Goal: Task Accomplishment & Management: Complete application form

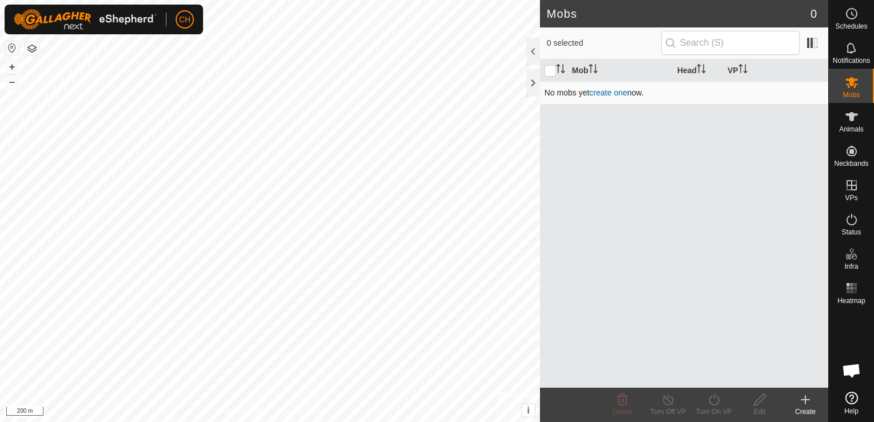
click at [606, 86] on td "No mobs yet create one now." at bounding box center [684, 92] width 288 height 23
click at [616, 90] on link "create one" at bounding box center [608, 92] width 38 height 9
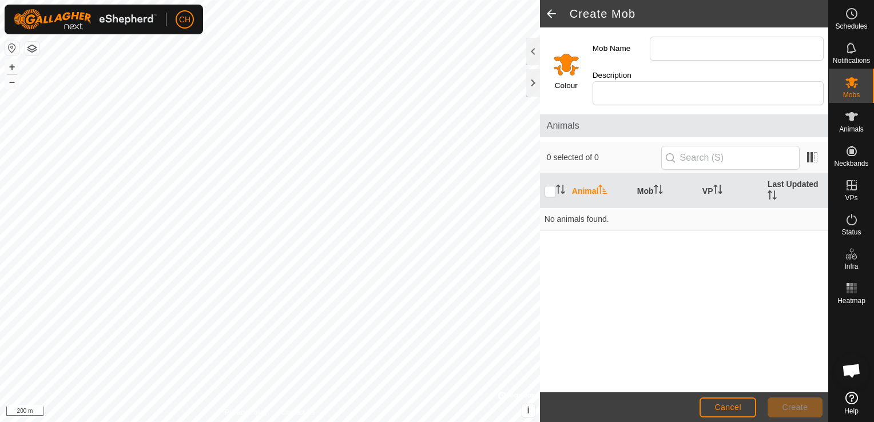
click at [554, 14] on span at bounding box center [551, 13] width 23 height 27
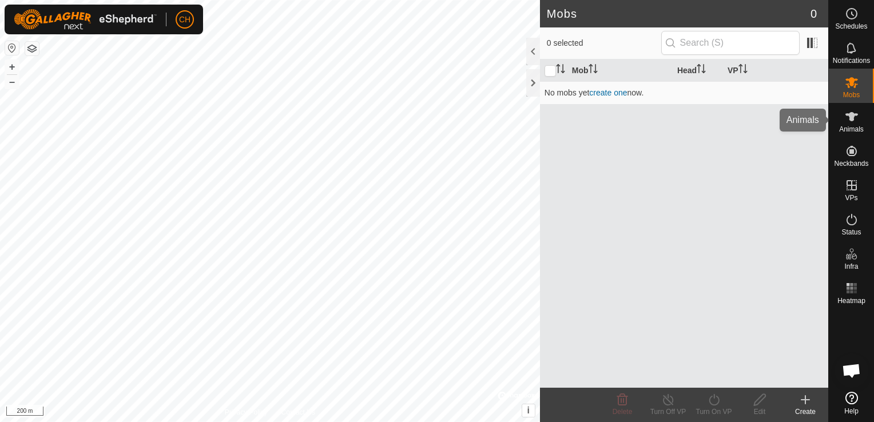
click at [853, 123] on icon at bounding box center [852, 117] width 14 height 14
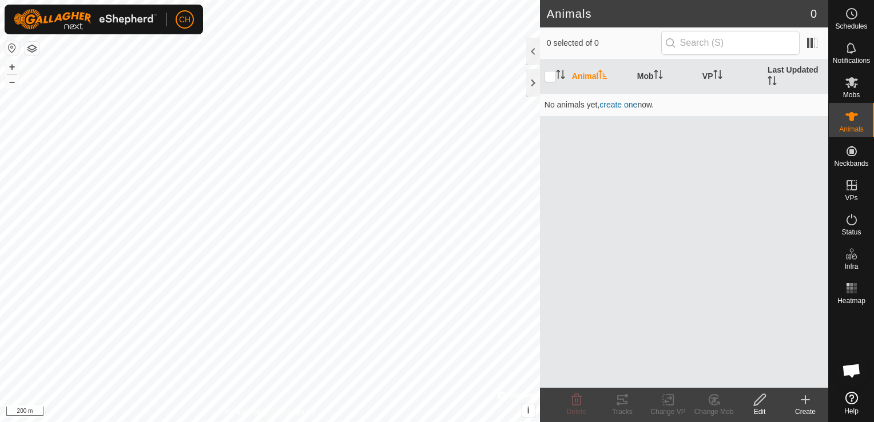
click at [583, 77] on th "Animal" at bounding box center [599, 76] width 65 height 34
drag, startPoint x: 847, startPoint y: 118, endPoint x: 668, endPoint y: 126, distance: 178.7
click at [668, 153] on div "Animal Mob VP Last Updated No animals yet, create one now." at bounding box center [684, 223] width 288 height 328
click at [620, 103] on span "create one" at bounding box center [618, 104] width 38 height 9
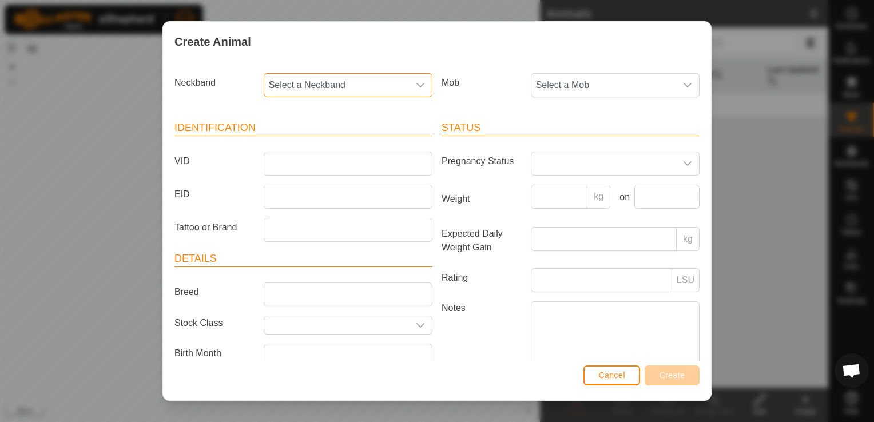
click at [394, 89] on span "Select a Neckband" at bounding box center [336, 85] width 145 height 23
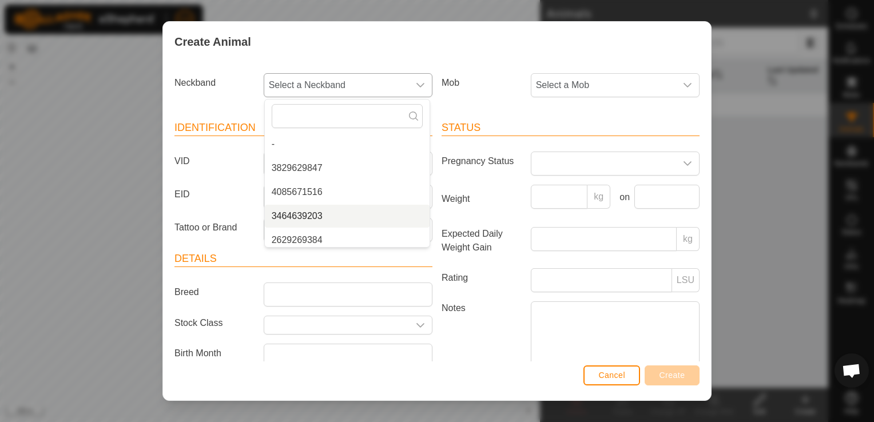
drag, startPoint x: 354, startPoint y: 148, endPoint x: 312, endPoint y: 177, distance: 51.3
click at [352, 212] on ul "- 3829629847 4085671516 3464639203 2629269384 3407936732 2167090465 0988686046 …" at bounding box center [347, 288] width 165 height 311
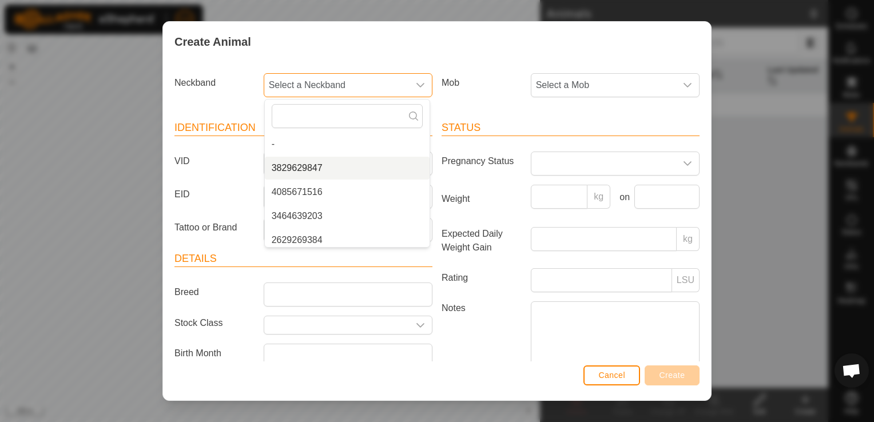
click at [307, 168] on li "3829629847" at bounding box center [347, 168] width 165 height 23
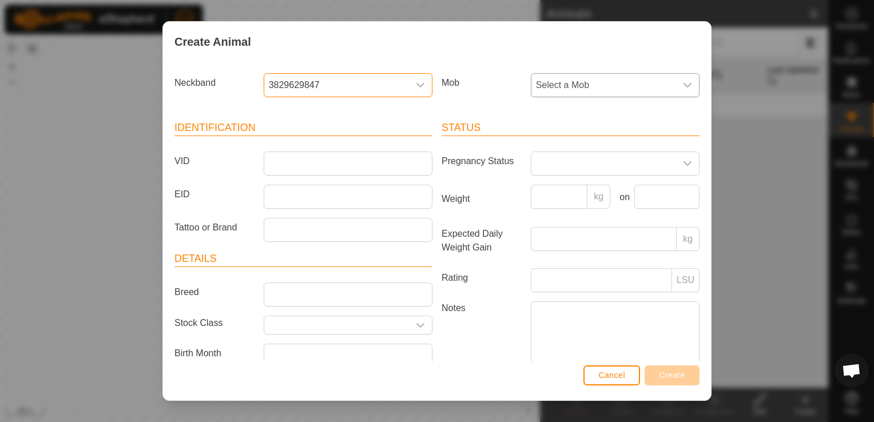
click at [600, 88] on span "Select a Mob" at bounding box center [603, 85] width 145 height 23
click at [602, 88] on span "Select a Mob" at bounding box center [603, 85] width 145 height 23
click at [295, 152] on input "VID" at bounding box center [348, 164] width 169 height 24
drag, startPoint x: 289, startPoint y: 110, endPoint x: 296, endPoint y: 107, distance: 7.4
click at [291, 109] on div "Identification VID EID Tattoo or Brand Details Breed Stock Class Birth Month Ag…" at bounding box center [303, 257] width 267 height 303
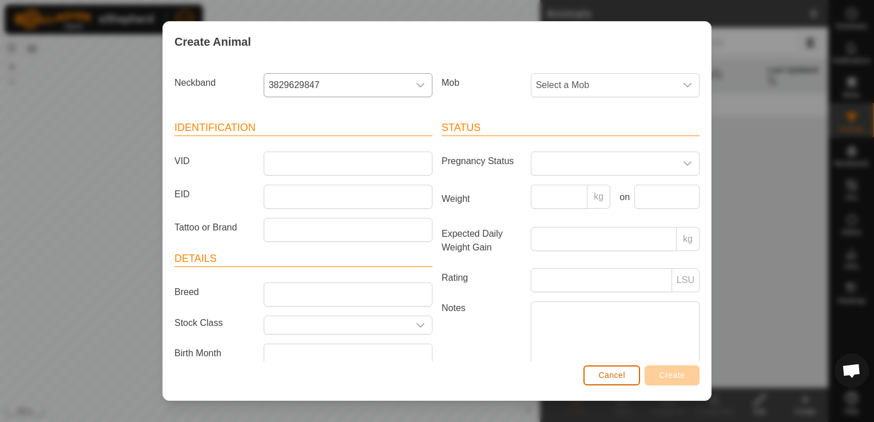
drag, startPoint x: 627, startPoint y: 378, endPoint x: 621, endPoint y: 375, distance: 6.2
click at [627, 377] on button "Cancel" at bounding box center [611, 376] width 57 height 20
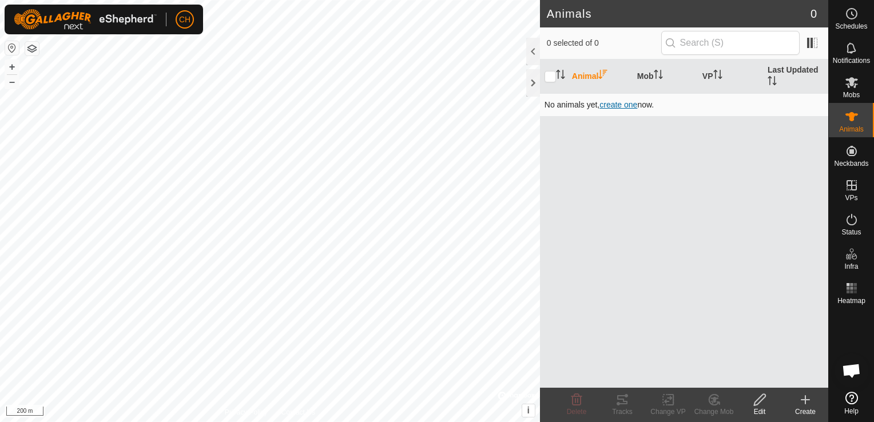
click at [611, 105] on span "create one" at bounding box center [618, 104] width 38 height 9
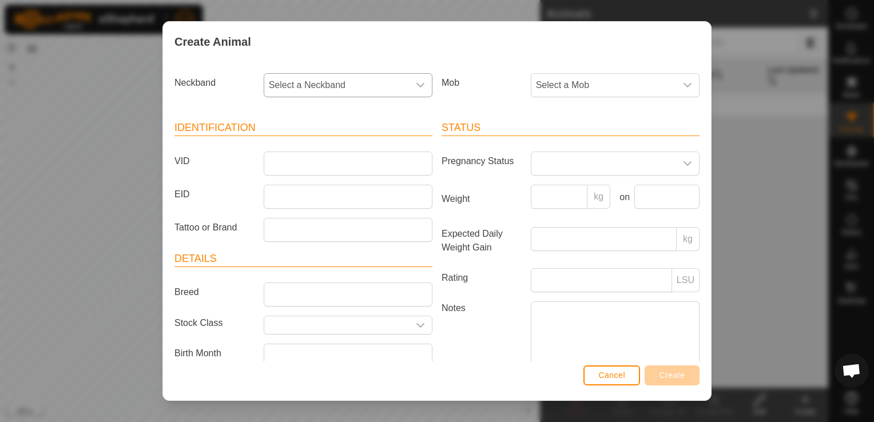
click at [363, 80] on span "Select a Neckband" at bounding box center [336, 85] width 145 height 23
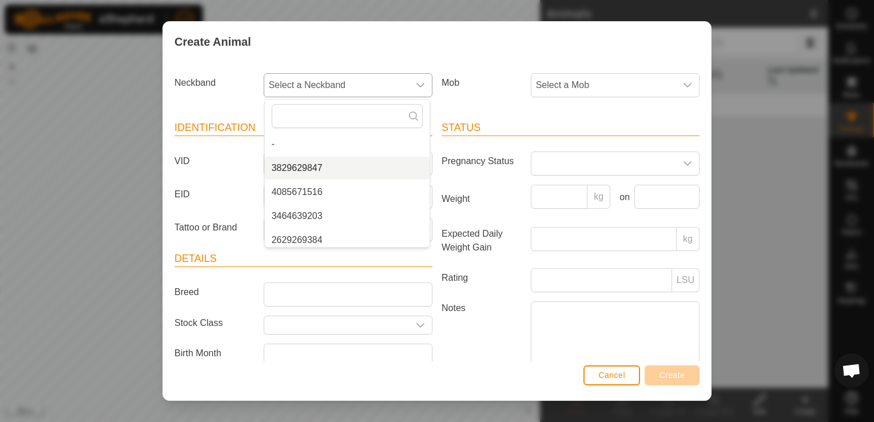
click at [304, 162] on li "3829629847" at bounding box center [347, 168] width 165 height 23
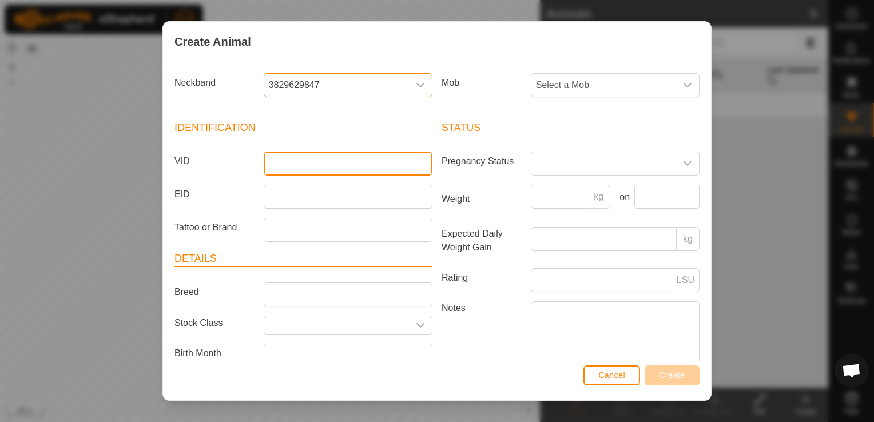
click at [363, 161] on input "VID" at bounding box center [348, 164] width 169 height 24
click at [364, 162] on input "VID" at bounding box center [348, 164] width 169 height 24
drag, startPoint x: 337, startPoint y: 86, endPoint x: 201, endPoint y: 61, distance: 138.5
click at [202, 61] on div "Create Animal Neckband 3829629847 Mob Select a Mob Identification VID EID Tatto…" at bounding box center [436, 211] width 549 height 380
drag, startPoint x: 336, startPoint y: 84, endPoint x: 276, endPoint y: 83, distance: 60.6
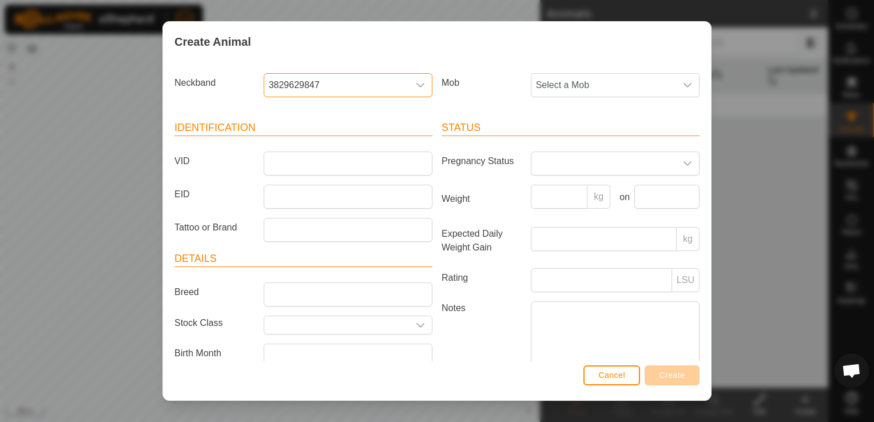
click at [251, 84] on div "Neckband 3829629847" at bounding box center [303, 85] width 267 height 24
click at [311, 86] on span "3829629847" at bounding box center [336, 85] width 145 height 23
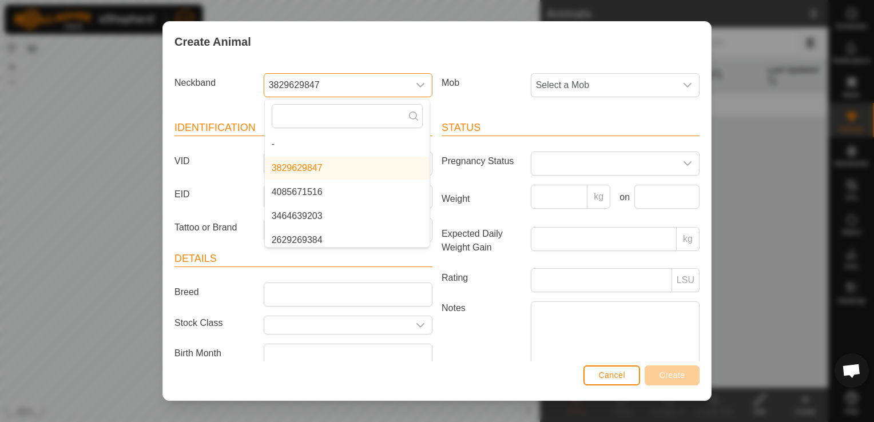
click at [310, 85] on span "3829629847" at bounding box center [336, 85] width 145 height 23
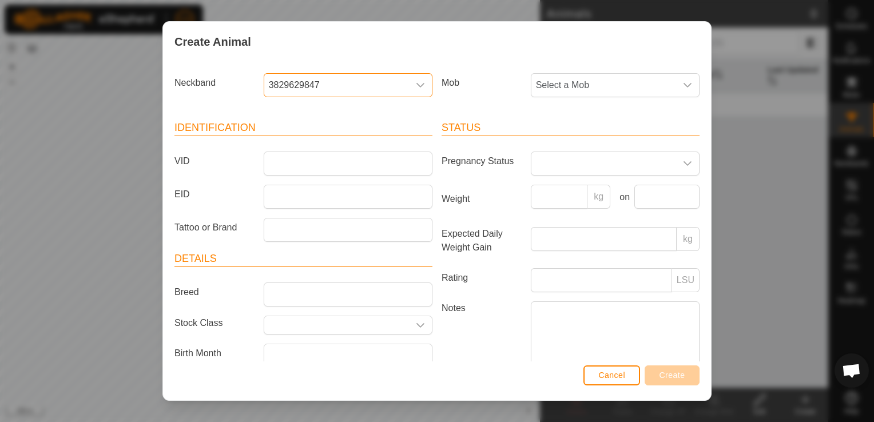
click at [309, 84] on span "3829629847" at bounding box center [336, 85] width 145 height 23
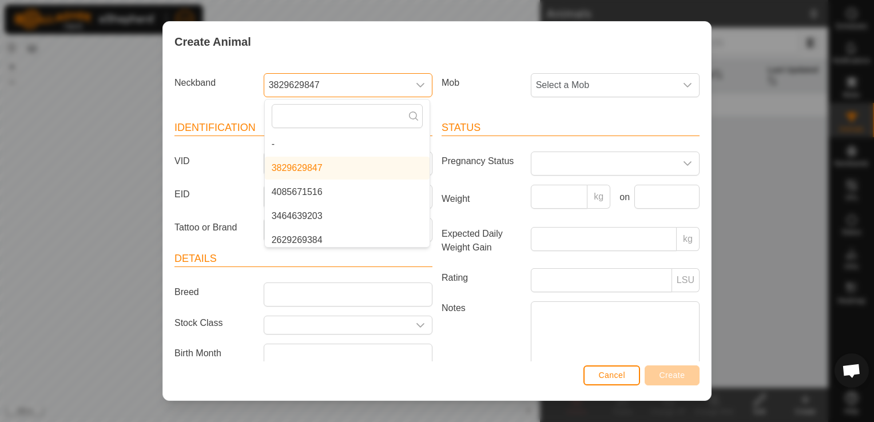
click at [311, 83] on span "3829629847" at bounding box center [336, 85] width 145 height 23
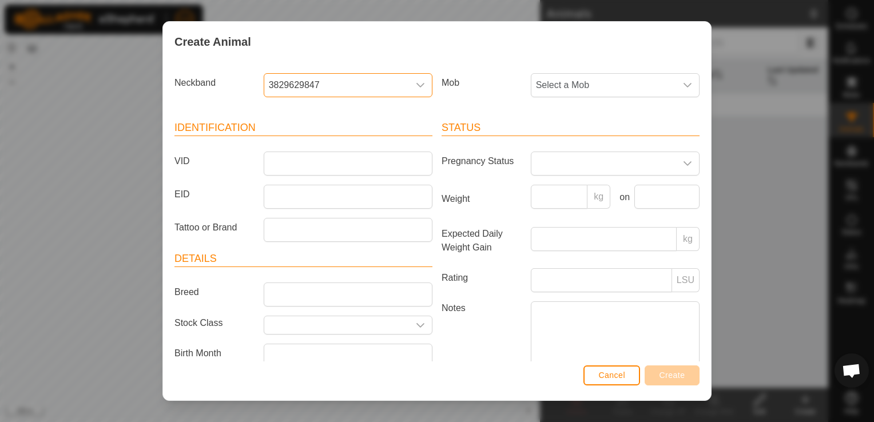
click at [312, 83] on span "3829629847" at bounding box center [336, 85] width 145 height 23
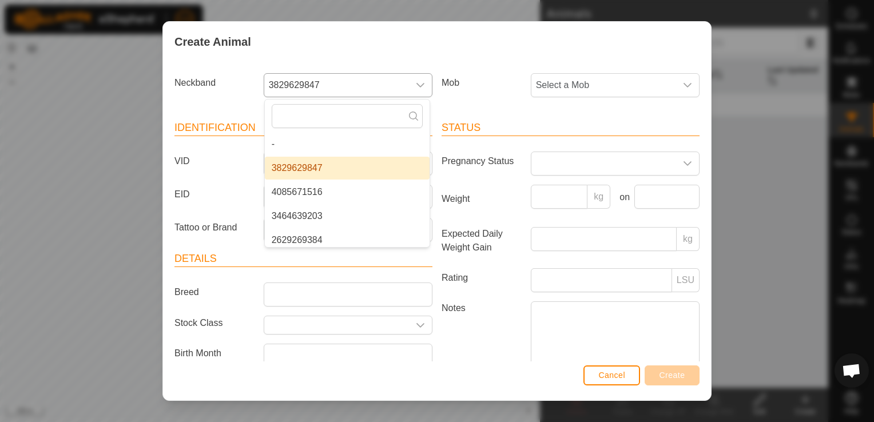
click at [313, 82] on span "3829629847" at bounding box center [336, 85] width 145 height 23
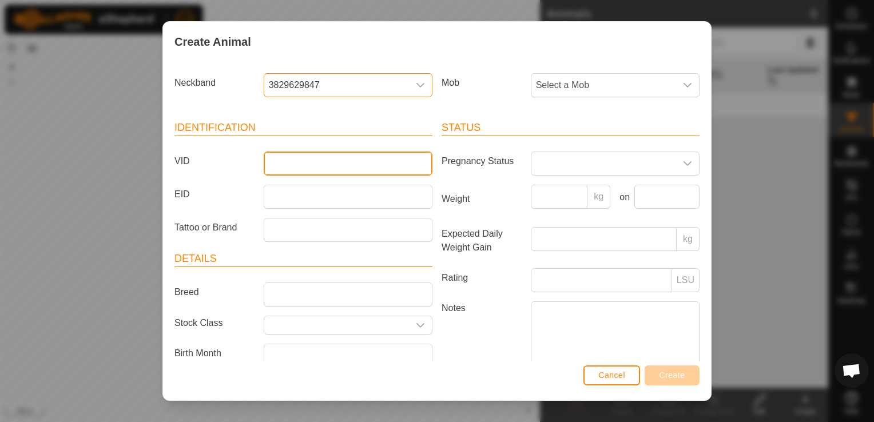
click at [303, 153] on input "VID" at bounding box center [348, 164] width 169 height 24
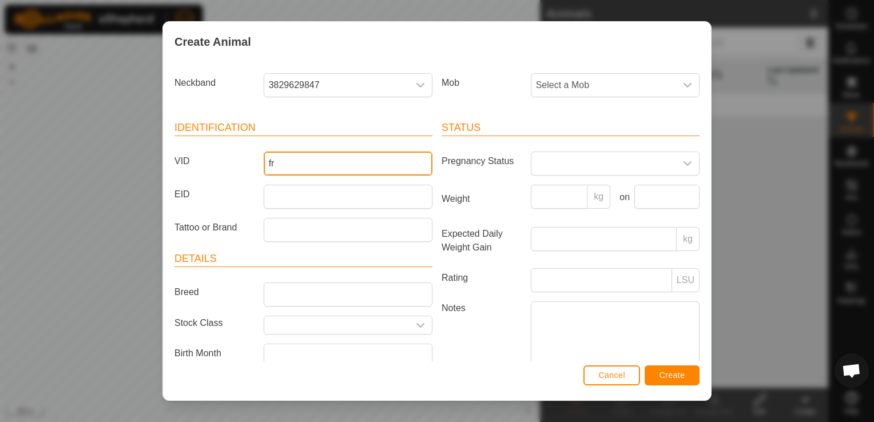
type input "f"
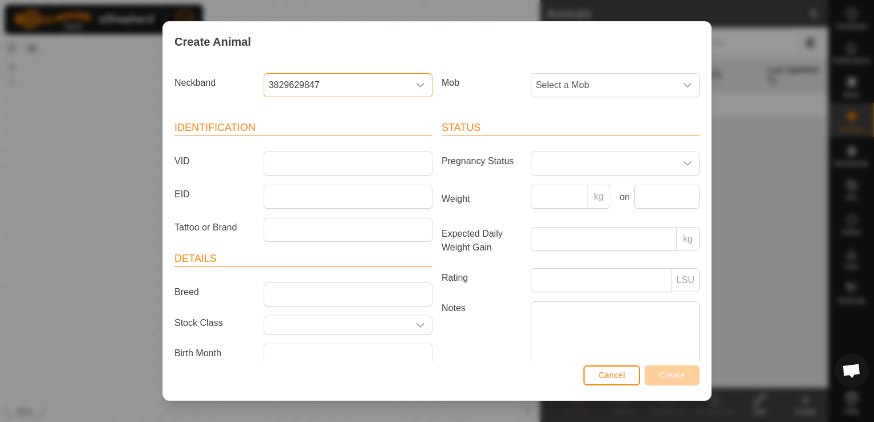
drag, startPoint x: 323, startPoint y: 85, endPoint x: 303, endPoint y: 78, distance: 21.2
click at [273, 78] on span "3829629847" at bounding box center [336, 85] width 145 height 23
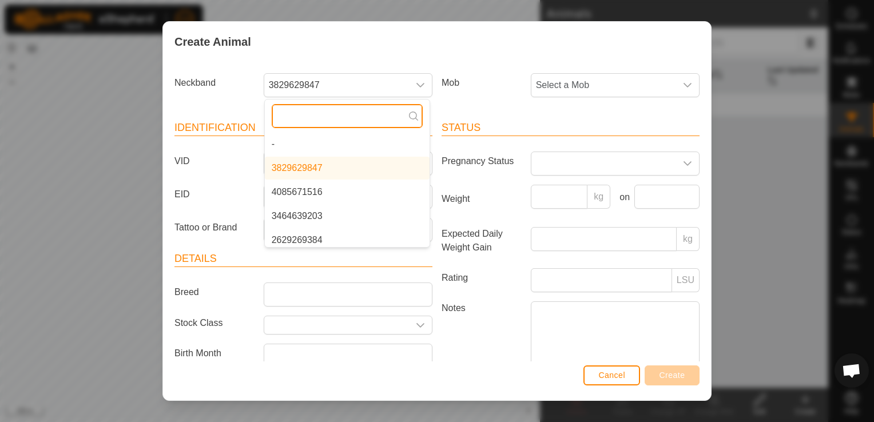
drag, startPoint x: 327, startPoint y: 77, endPoint x: 284, endPoint y: 116, distance: 58.3
click at [284, 118] on input "text" at bounding box center [347, 116] width 151 height 24
drag, startPoint x: 324, startPoint y: 168, endPoint x: 289, endPoint y: 165, distance: 35.6
click at [288, 165] on li "3829629847" at bounding box center [347, 168] width 165 height 23
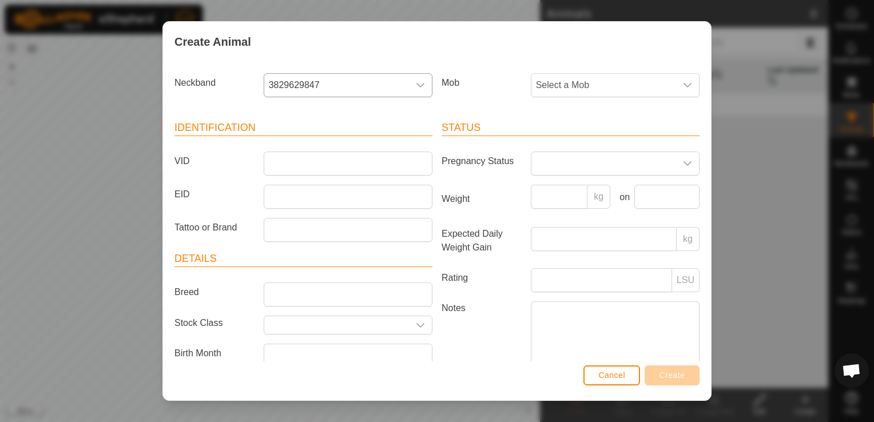
drag, startPoint x: 290, startPoint y: 163, endPoint x: 311, endPoint y: 88, distance: 78.4
click at [311, 88] on span "3829629847" at bounding box center [336, 85] width 145 height 23
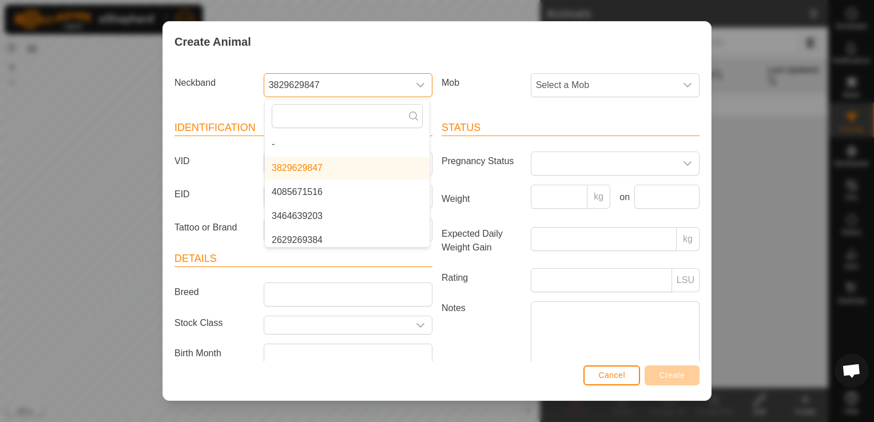
click at [312, 88] on span "3829629847" at bounding box center [336, 85] width 145 height 23
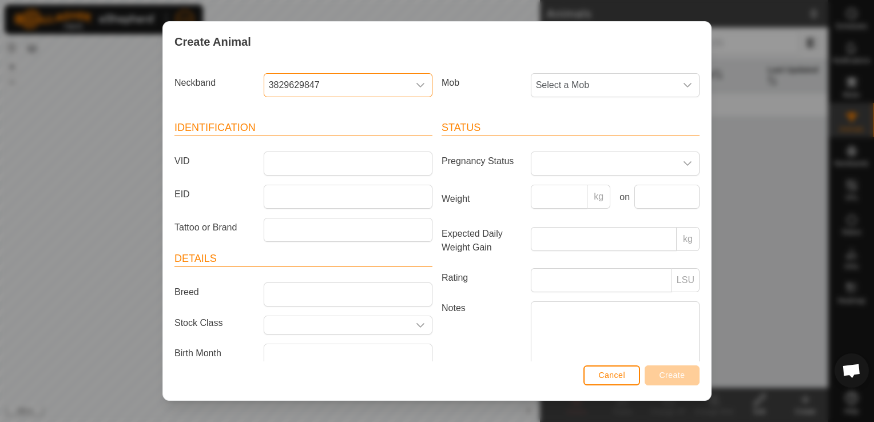
click at [313, 88] on span "3829629847" at bounding box center [336, 85] width 145 height 23
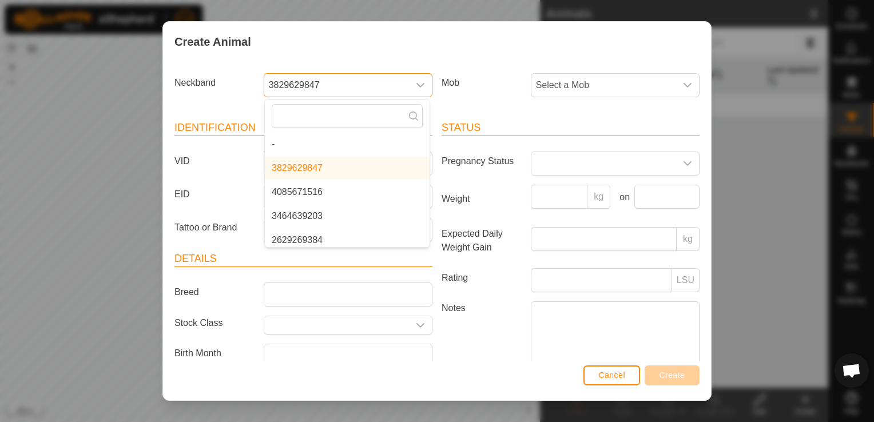
click at [313, 88] on span "3829629847" at bounding box center [336, 85] width 145 height 23
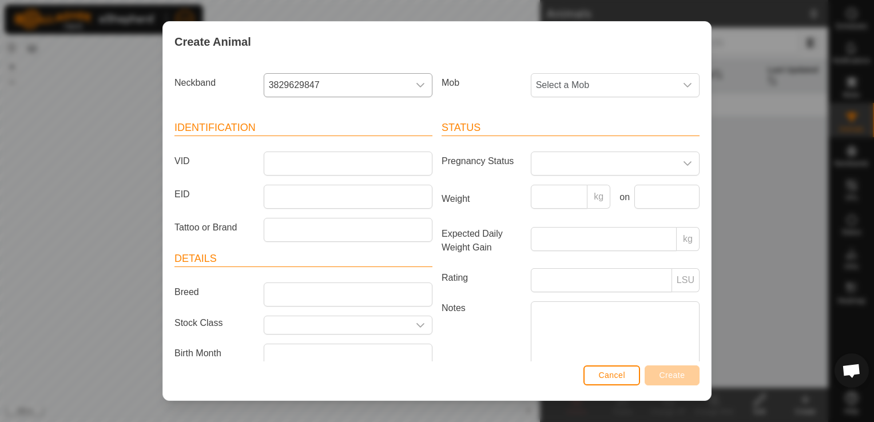
click at [412, 80] on div "dropdown trigger" at bounding box center [420, 85] width 23 height 23
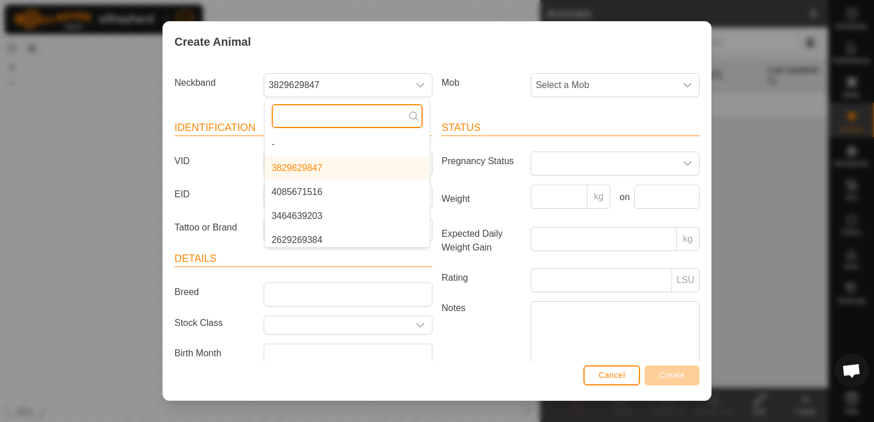
drag, startPoint x: 312, startPoint y: 168, endPoint x: 284, endPoint y: 117, distance: 58.1
click at [284, 117] on input "text" at bounding box center [347, 116] width 151 height 24
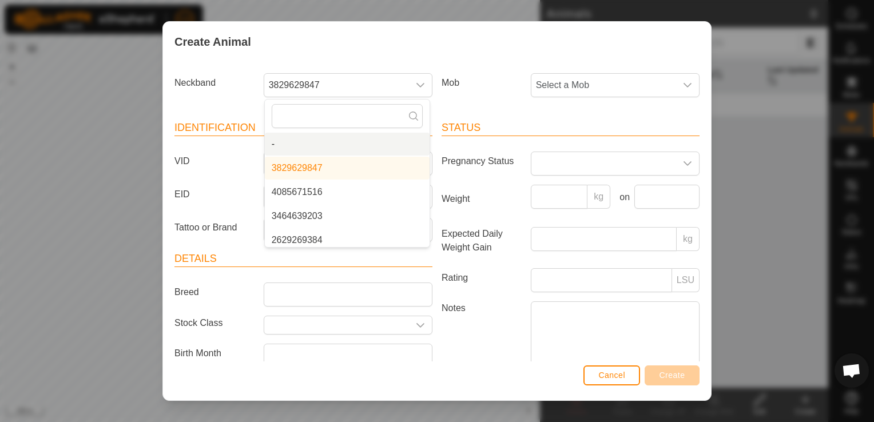
drag, startPoint x: 184, startPoint y: 165, endPoint x: 185, endPoint y: 159, distance: 6.0
click at [184, 163] on label "VID" at bounding box center [214, 161] width 89 height 19
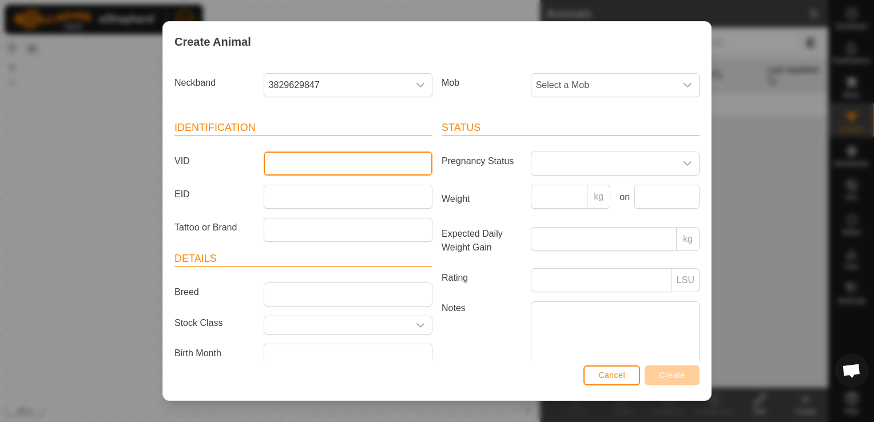
click at [264, 163] on input "VID" at bounding box center [348, 164] width 169 height 24
type input "3"
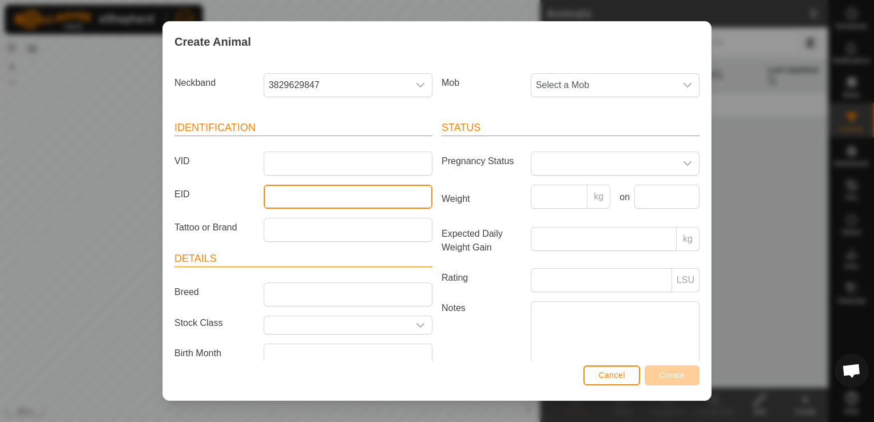
click at [315, 196] on input "EID" at bounding box center [348, 197] width 169 height 24
click at [314, 197] on input "EID" at bounding box center [348, 197] width 169 height 24
type input "5"
type input "3829629847"
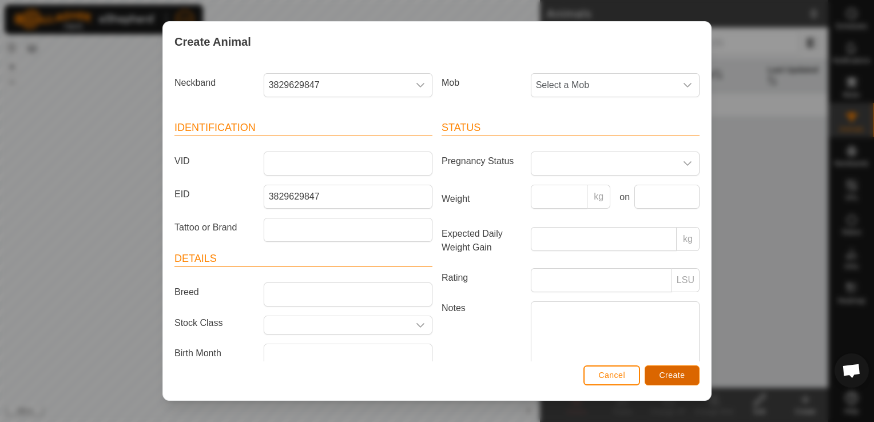
click at [673, 378] on span "Create" at bounding box center [673, 375] width 26 height 9
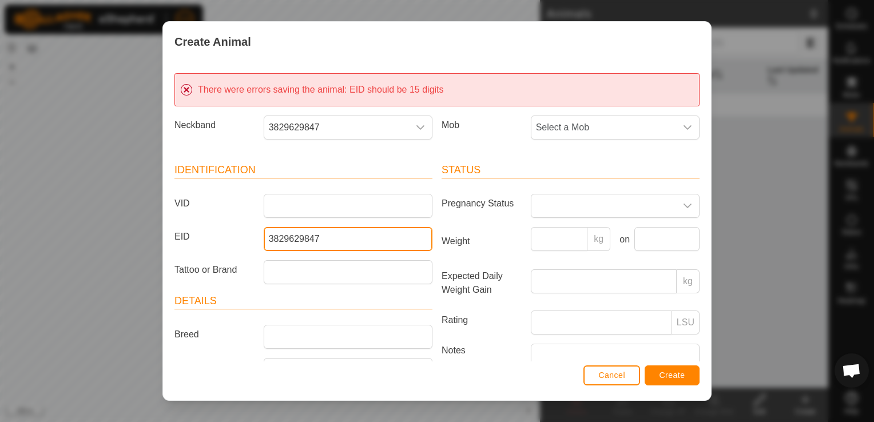
drag, startPoint x: 321, startPoint y: 237, endPoint x: 208, endPoint y: 242, distance: 113.4
click at [213, 244] on div "EID 3829629847" at bounding box center [303, 239] width 267 height 24
click at [210, 244] on label "EID" at bounding box center [214, 236] width 89 height 19
click at [264, 244] on input "3829629847" at bounding box center [348, 239] width 169 height 24
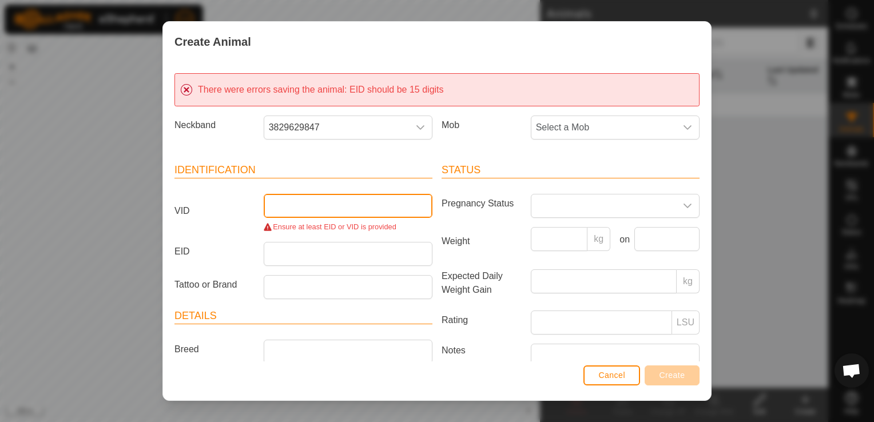
click at [316, 198] on input "VID" at bounding box center [348, 206] width 169 height 24
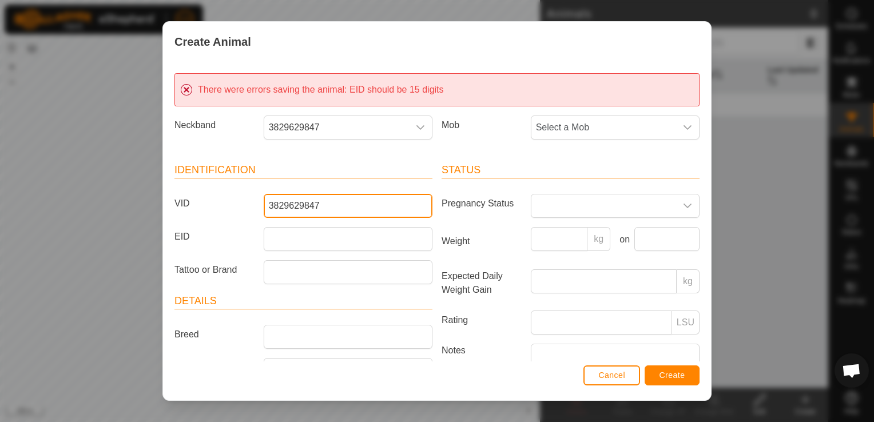
type input "3829629847"
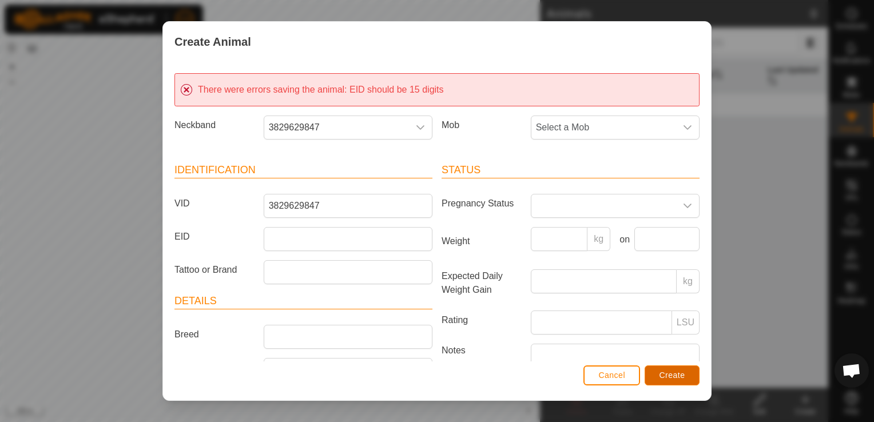
click at [665, 379] on span "Create" at bounding box center [673, 375] width 26 height 9
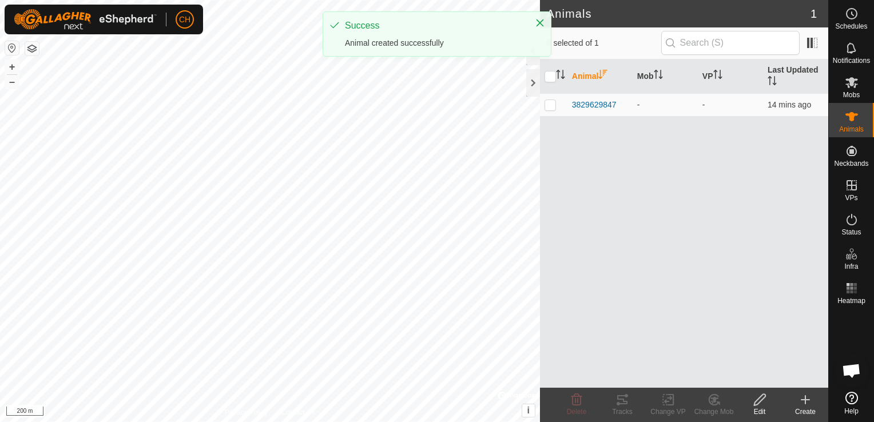
click at [580, 74] on th "Animal" at bounding box center [599, 76] width 65 height 34
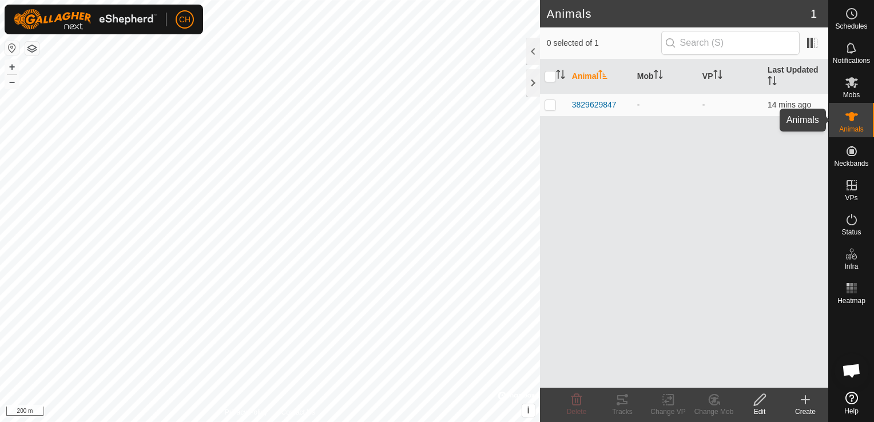
click at [849, 116] on icon at bounding box center [851, 116] width 13 height 9
drag, startPoint x: 613, startPoint y: 148, endPoint x: 604, endPoint y: 137, distance: 14.2
click at [604, 143] on div "Animal Mob VP Last Updated 3829629847 - - 14 mins ago" at bounding box center [684, 223] width 288 height 328
drag, startPoint x: 622, startPoint y: 16, endPoint x: 649, endPoint y: 16, distance: 26.3
click at [633, 16] on h2 "Animals" at bounding box center [679, 14] width 264 height 14
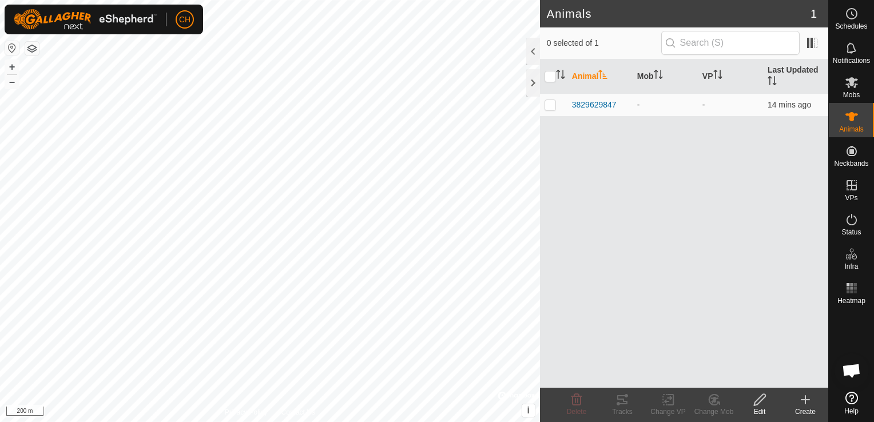
click at [813, 12] on span "1" at bounding box center [814, 13] width 6 height 17
click at [569, 45] on span "0 selected of 1" at bounding box center [604, 43] width 114 height 12
click at [570, 43] on span "0 selected of 1" at bounding box center [604, 43] width 114 height 12
click at [852, 124] on es-animals-svg-icon at bounding box center [851, 117] width 21 height 18
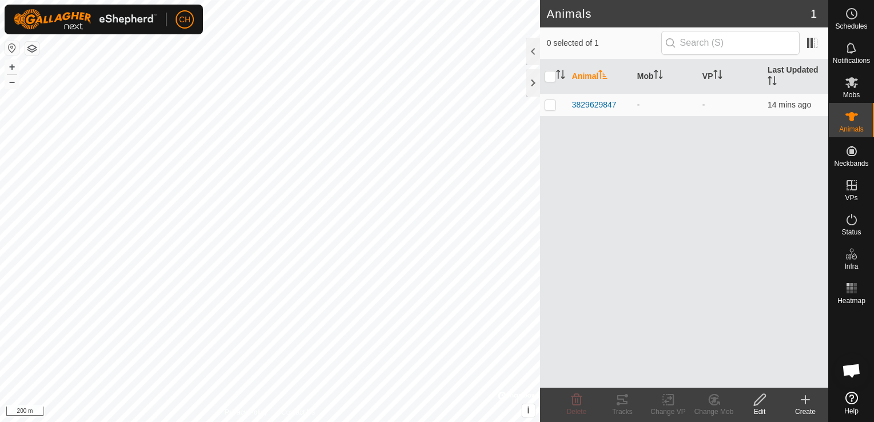
click at [853, 122] on icon at bounding box center [852, 117] width 14 height 14
click at [854, 122] on icon at bounding box center [852, 117] width 14 height 14
click at [805, 403] on icon at bounding box center [805, 400] width 0 height 8
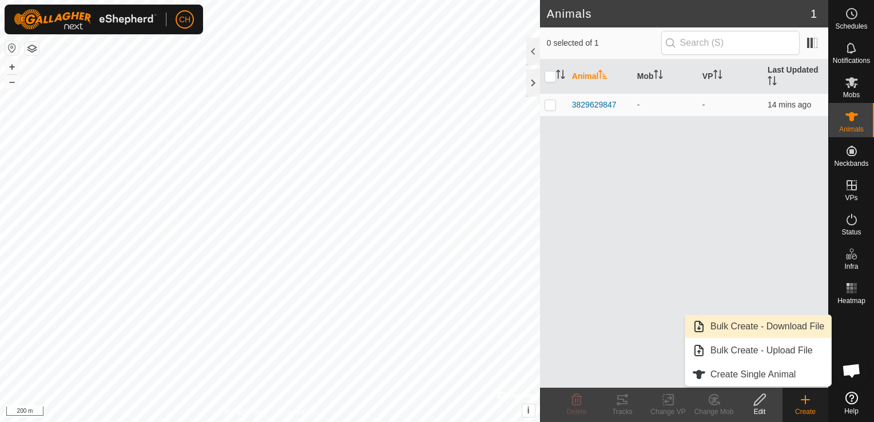
click at [764, 328] on link "Bulk Create - Download File" at bounding box center [758, 326] width 146 height 23
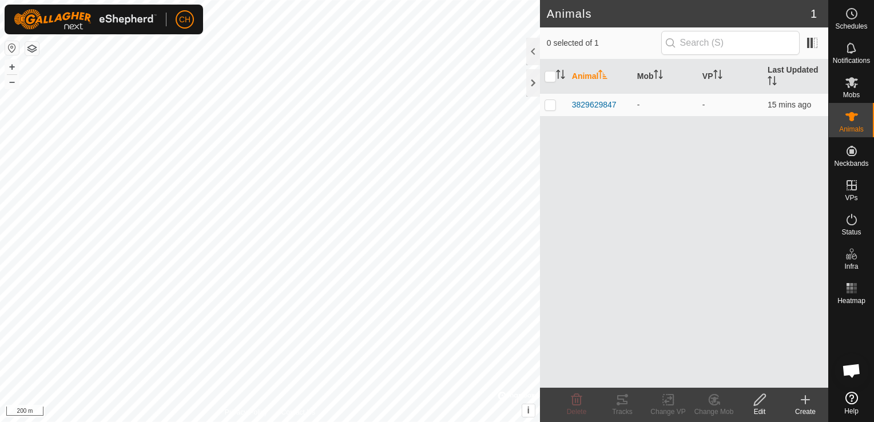
click at [767, 139] on div "Animal Mob VP Last Updated 3829629847 - - 15 mins ago" at bounding box center [684, 223] width 288 height 328
click at [812, 396] on create-svg-icon at bounding box center [806, 400] width 46 height 14
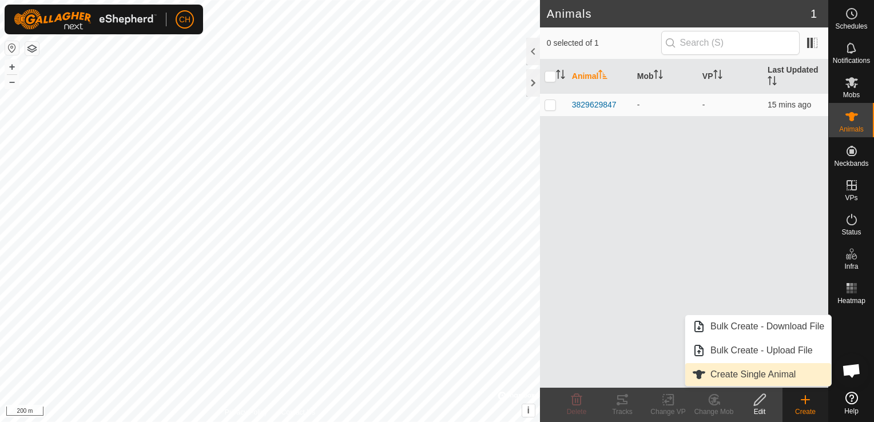
click at [767, 371] on link "Create Single Animal" at bounding box center [758, 374] width 146 height 23
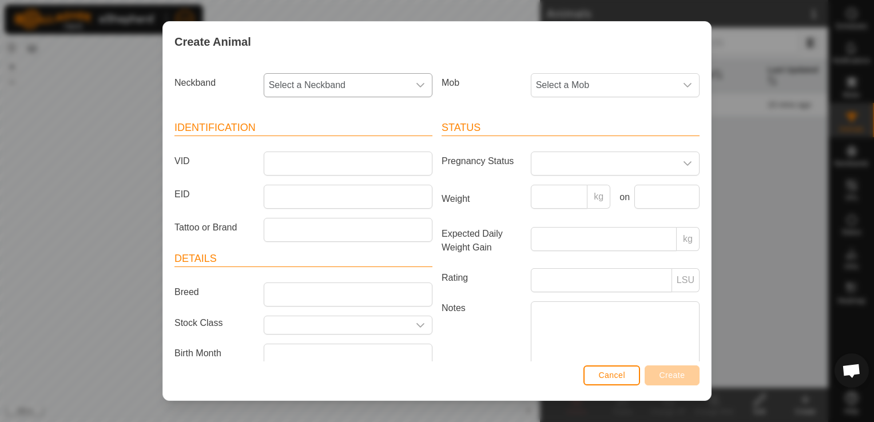
click at [347, 93] on span "Select a Neckband" at bounding box center [336, 85] width 145 height 23
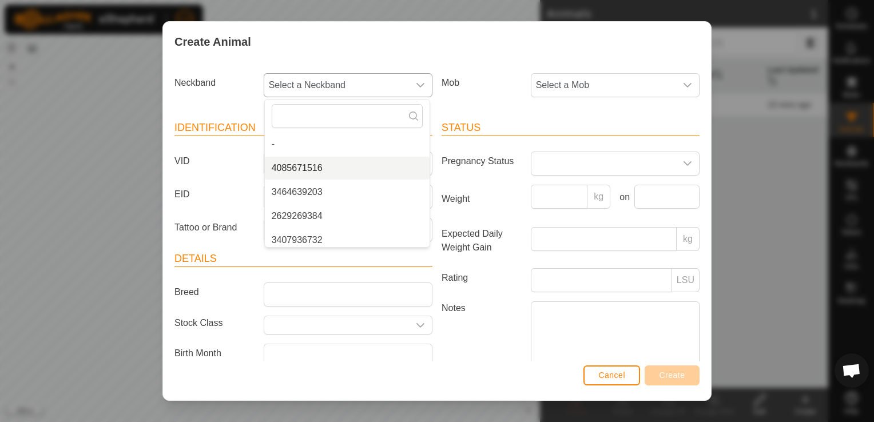
click at [303, 169] on li "4085671516" at bounding box center [347, 168] width 165 height 23
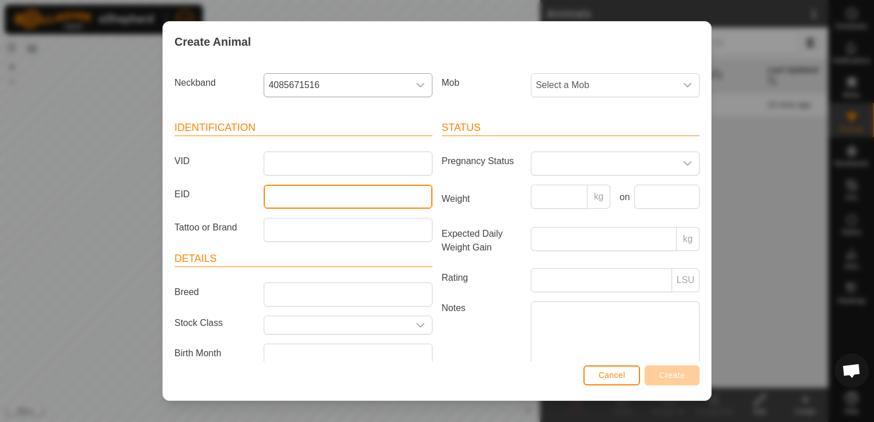
click at [289, 200] on input "EID" at bounding box center [348, 197] width 169 height 24
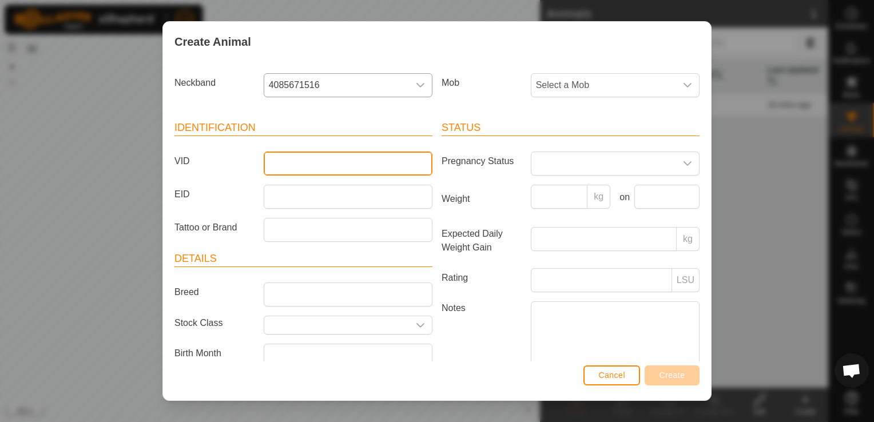
click at [298, 164] on input "VID" at bounding box center [348, 164] width 169 height 24
type input "4"
click at [609, 381] on button "Cancel" at bounding box center [611, 376] width 57 height 20
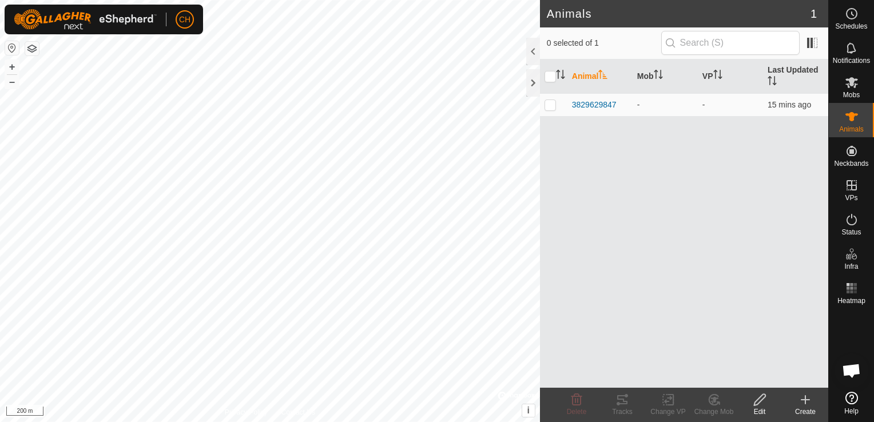
click at [805, 402] on icon at bounding box center [805, 400] width 0 height 8
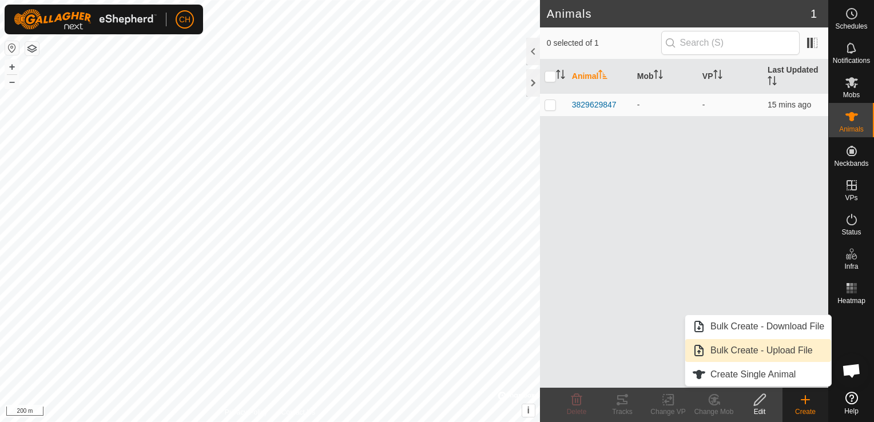
click at [762, 348] on link "Bulk Create - Upload File" at bounding box center [758, 350] width 146 height 23
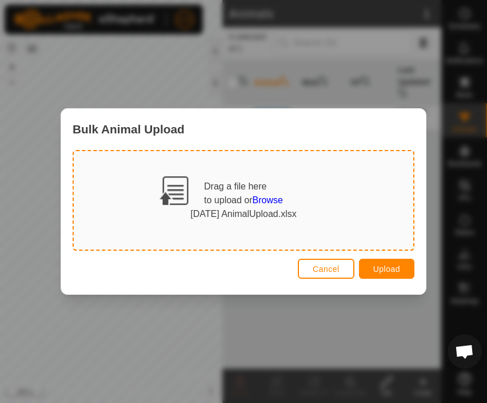
click at [265, 200] on span "Browse" at bounding box center [268, 200] width 30 height 10
click at [387, 269] on span "Upload" at bounding box center [387, 268] width 27 height 9
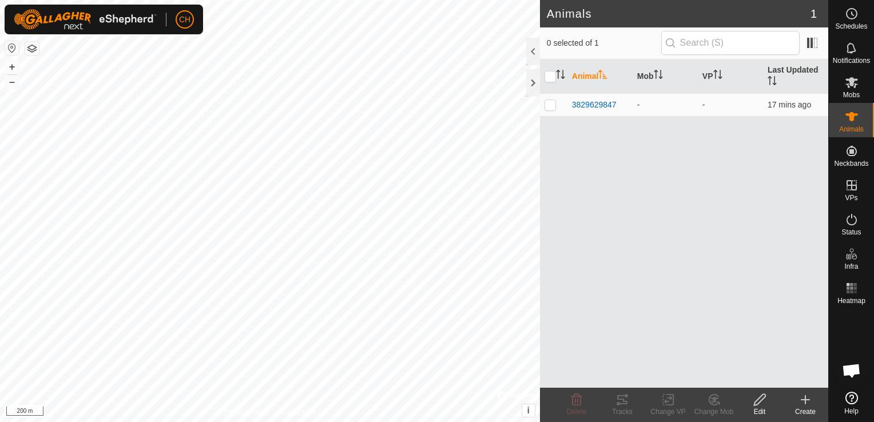
click at [661, 116] on div "Animal Mob VP Last Updated 3829629847 - - 17 mins ago" at bounding box center [684, 223] width 288 height 328
drag, startPoint x: 661, startPoint y: 116, endPoint x: 672, endPoint y: 229, distance: 113.7
click at [673, 220] on div "Animal Mob VP Last Updated 3829629847 - - 17 mins ago" at bounding box center [684, 223] width 288 height 328
click at [755, 241] on div "Animal Mob VP Last Updated 3829629847 - - 17 mins ago" at bounding box center [684, 223] width 288 height 328
click at [593, 103] on span "3829629847" at bounding box center [594, 105] width 45 height 12
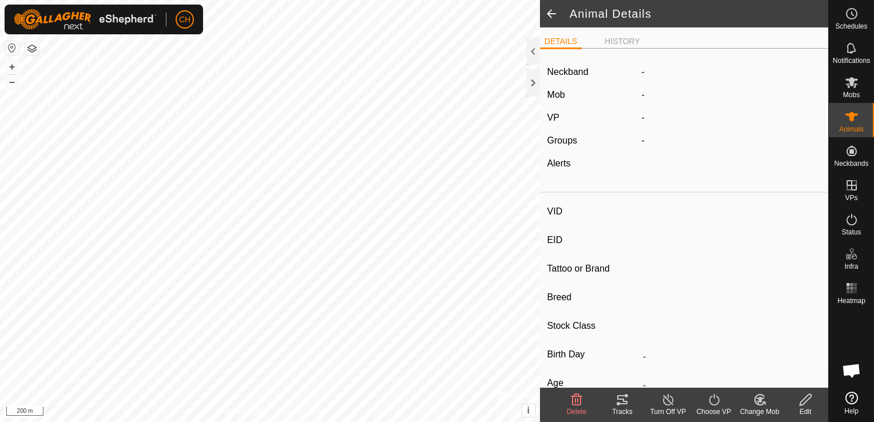
type input "3829629847"
type input "-"
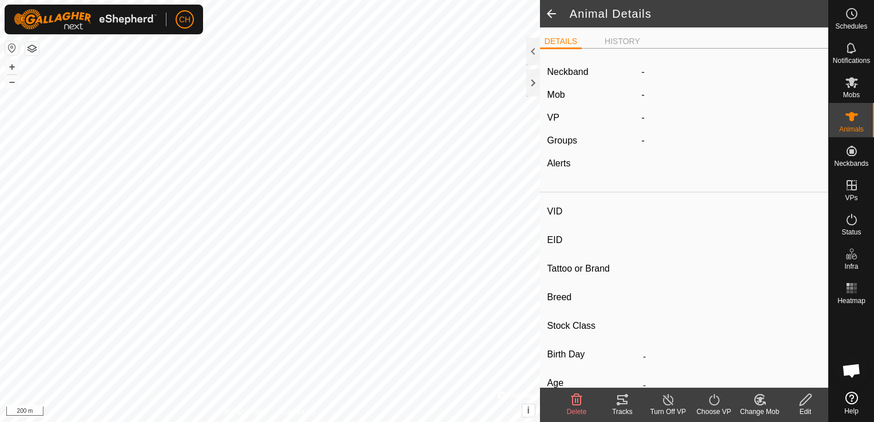
type input "0 kg"
type input "-"
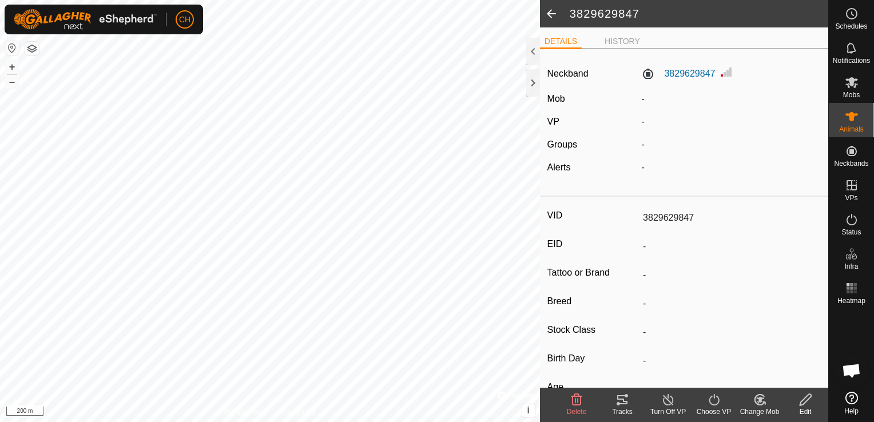
click at [546, 14] on span at bounding box center [551, 13] width 23 height 27
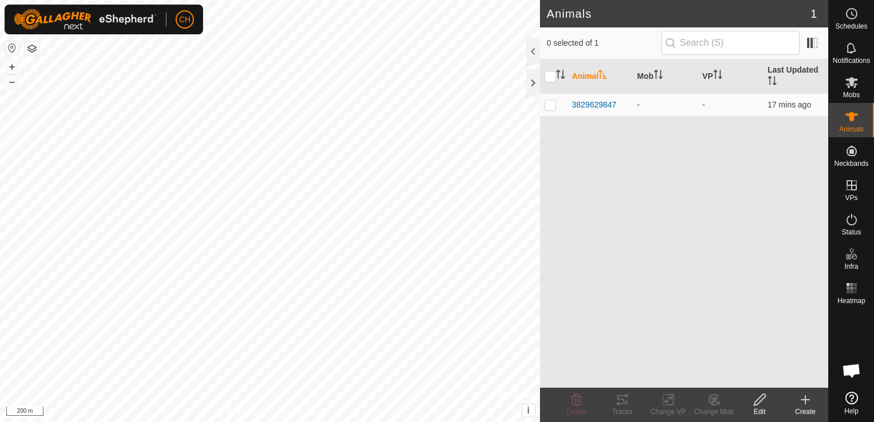
click at [807, 398] on icon at bounding box center [806, 400] width 14 height 14
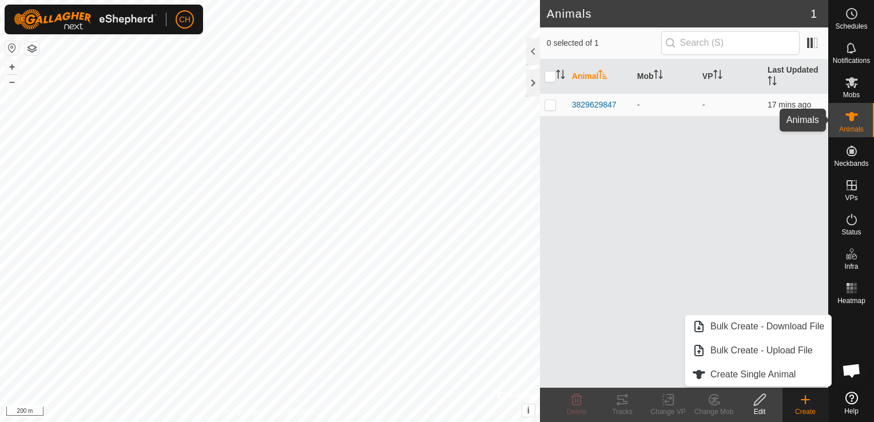
click at [852, 120] on icon at bounding box center [851, 116] width 13 height 9
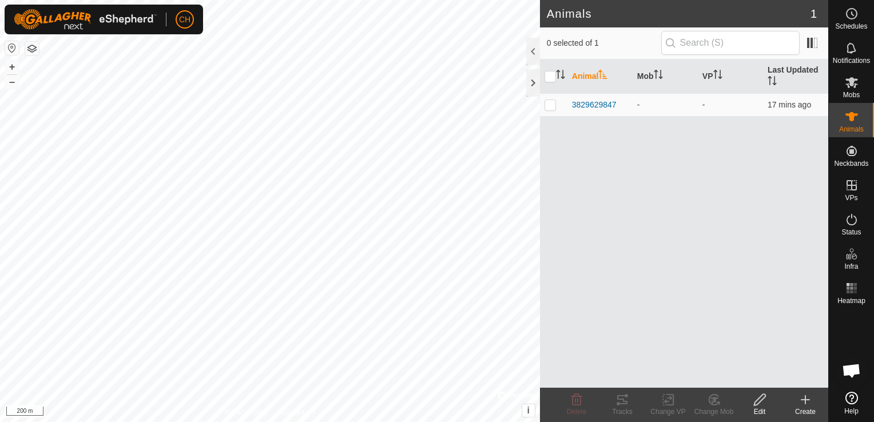
click at [851, 120] on icon at bounding box center [851, 116] width 13 height 9
click at [851, 121] on icon at bounding box center [851, 116] width 13 height 9
drag, startPoint x: 851, startPoint y: 121, endPoint x: 808, endPoint y: 40, distance: 91.6
click at [807, 41] on span at bounding box center [812, 43] width 18 height 18
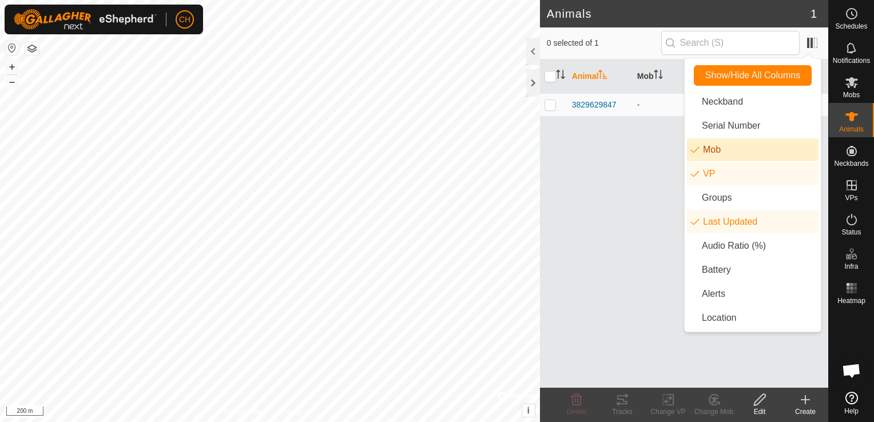
click at [609, 192] on div "Animal Mob VP Last Updated 3829629847 - - 17 mins ago" at bounding box center [684, 223] width 288 height 328
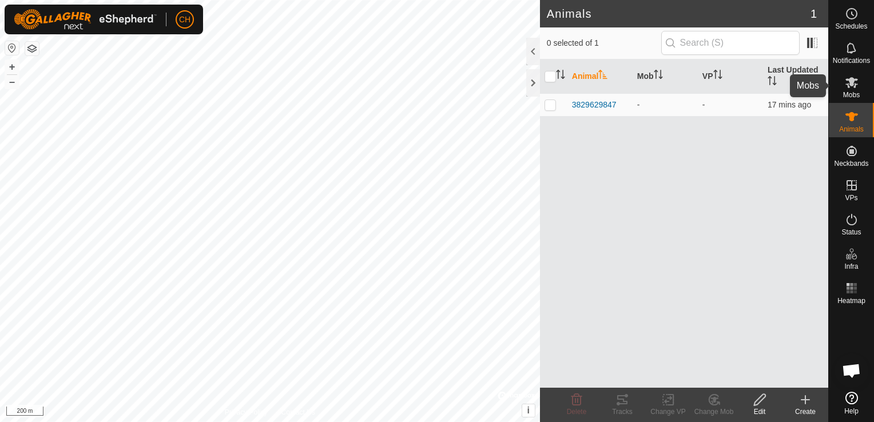
click at [857, 81] on icon at bounding box center [852, 83] width 14 height 14
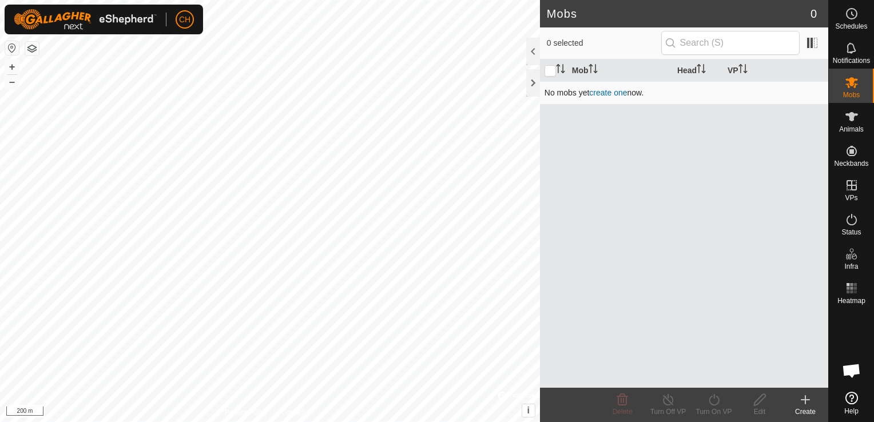
click at [605, 92] on link "create one" at bounding box center [608, 92] width 38 height 9
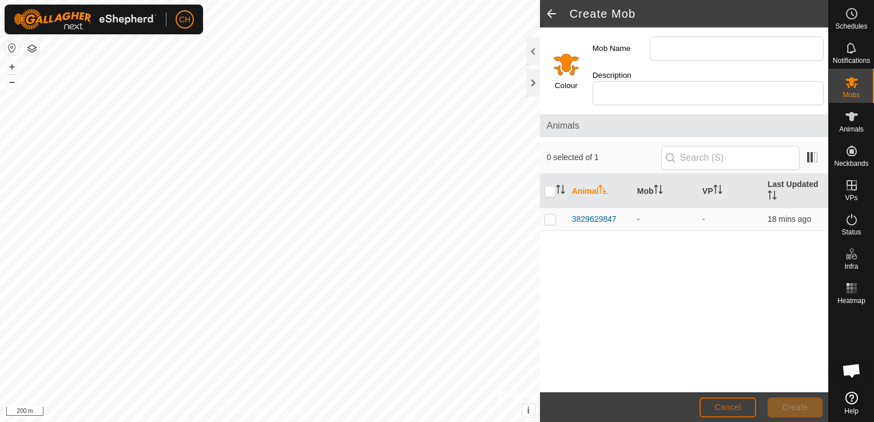
click at [723, 399] on button "Cancel" at bounding box center [728, 408] width 57 height 20
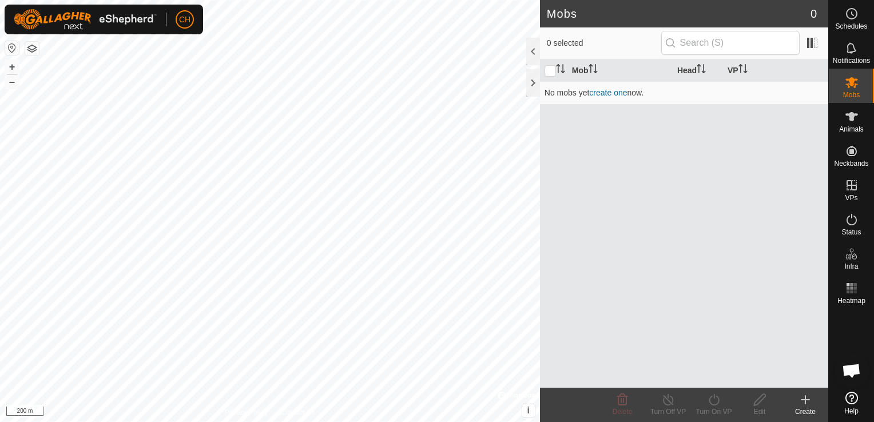
click at [808, 402] on icon at bounding box center [806, 400] width 14 height 14
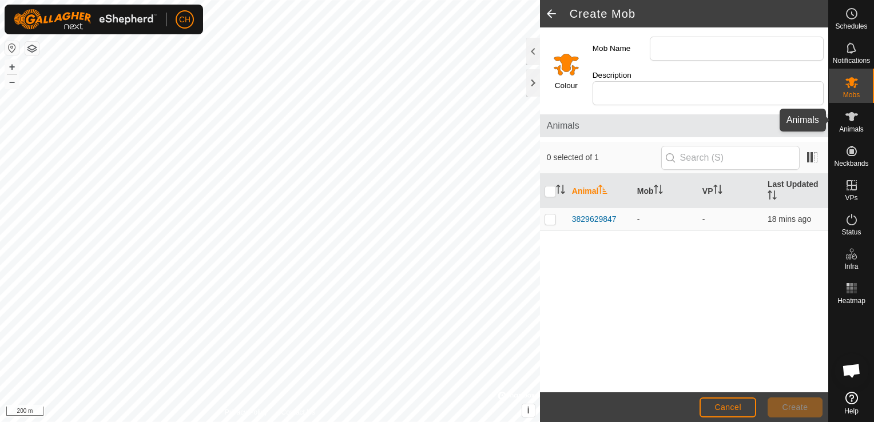
drag, startPoint x: 849, startPoint y: 116, endPoint x: 841, endPoint y: 142, distance: 28.1
click at [851, 115] on icon at bounding box center [851, 116] width 13 height 9
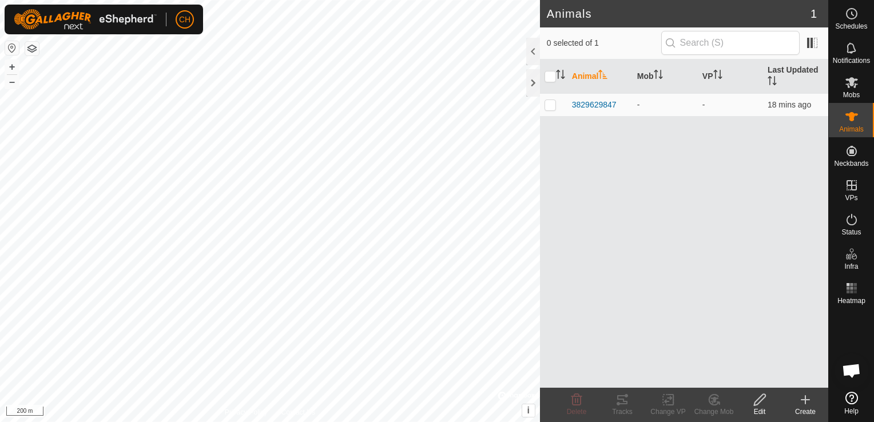
click at [801, 396] on icon at bounding box center [806, 400] width 14 height 14
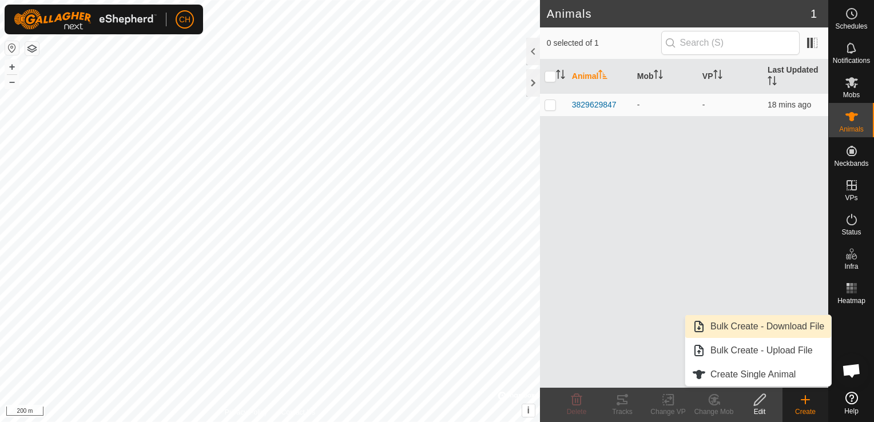
click at [746, 324] on link "Bulk Create - Download File" at bounding box center [758, 326] width 146 height 23
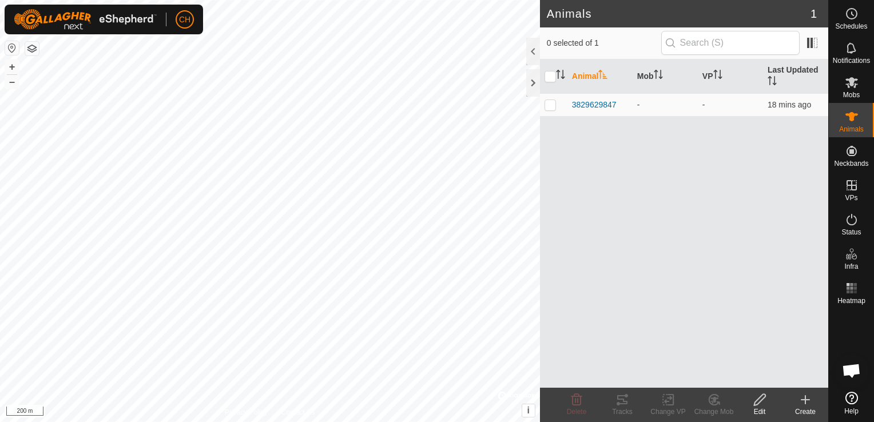
click at [812, 406] on div "Create" at bounding box center [806, 405] width 46 height 34
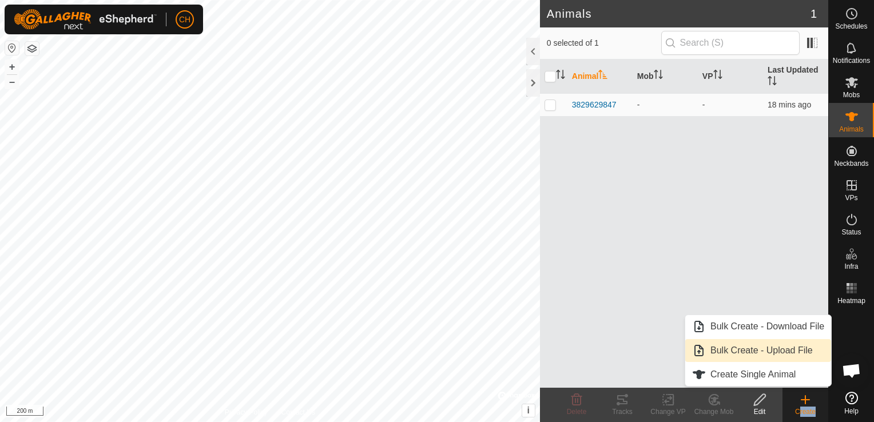
drag, startPoint x: 812, startPoint y: 404, endPoint x: 733, endPoint y: 347, distance: 97.5
click at [733, 347] on link "Bulk Create - Upload File" at bounding box center [758, 350] width 146 height 23
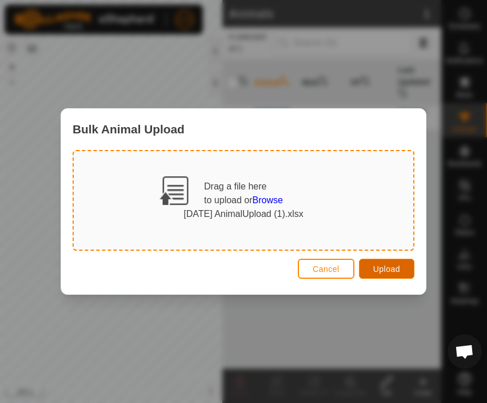
click at [399, 269] on span "Upload" at bounding box center [387, 268] width 27 height 9
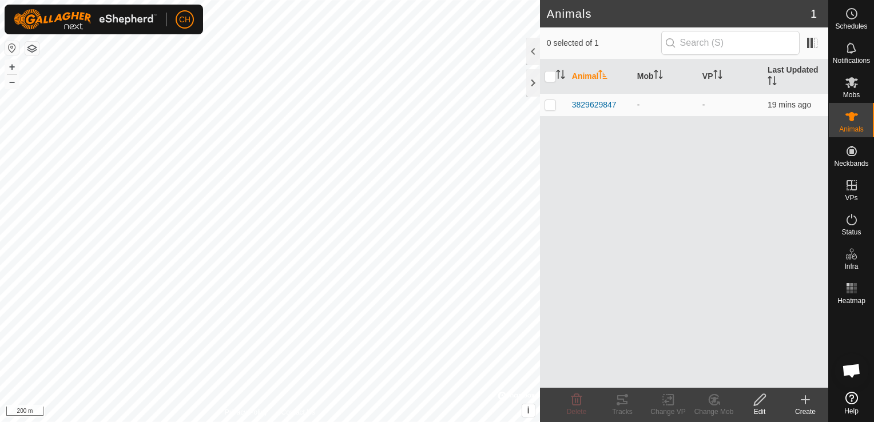
click at [805, 402] on icon at bounding box center [805, 400] width 0 height 8
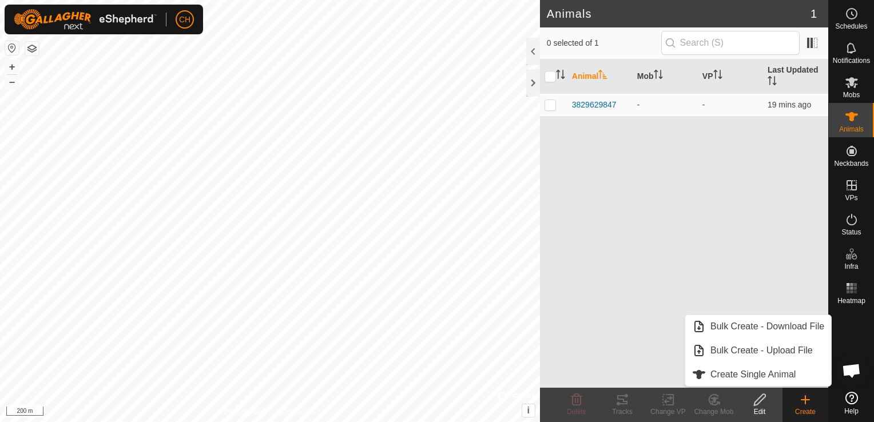
drag, startPoint x: 716, startPoint y: 261, endPoint x: 705, endPoint y: 235, distance: 29.0
click at [715, 260] on div "Animal Mob VP Last Updated 3829629847 - - 19 mins ago" at bounding box center [684, 223] width 288 height 328
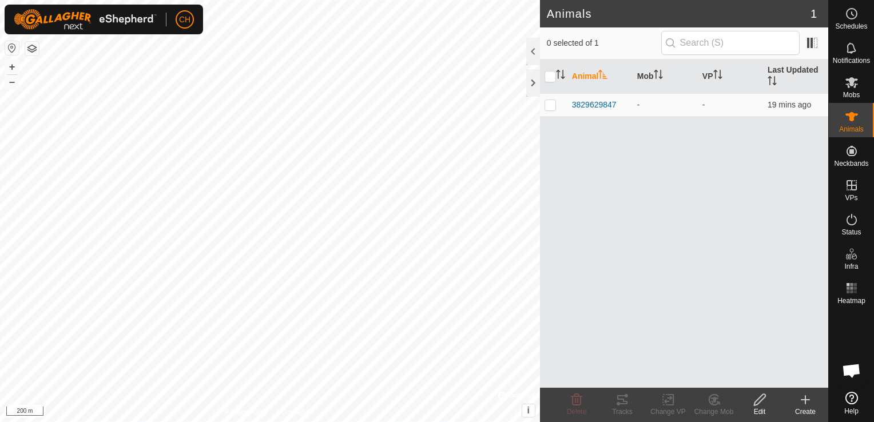
click at [605, 72] on icon "Activate to sort" at bounding box center [602, 74] width 9 height 9
click at [657, 76] on icon "Activate to sort" at bounding box center [656, 74] width 1 height 9
click at [707, 70] on th "VP" at bounding box center [730, 76] width 65 height 34
click at [782, 82] on th "Last Updated" at bounding box center [795, 76] width 65 height 34
click at [575, 77] on th "Animal" at bounding box center [599, 76] width 65 height 34
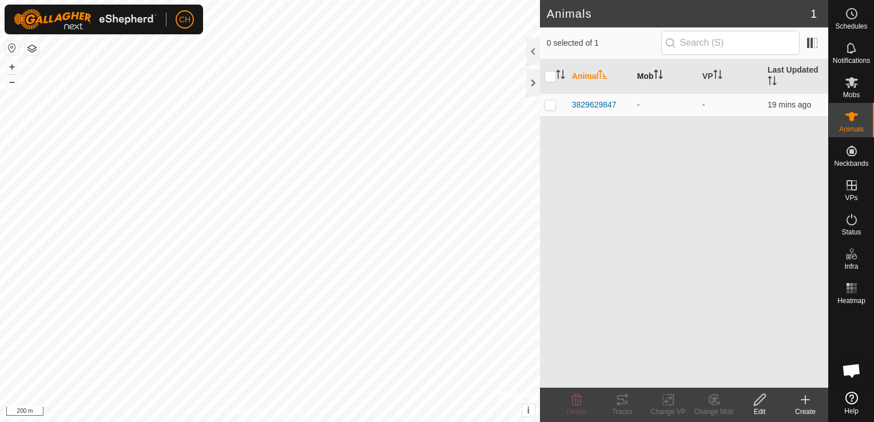
click at [661, 200] on div "Animal Mob VP Last Updated 3829629847 - - 19 mins ago" at bounding box center [684, 223] width 288 height 328
click at [179, 19] on span "CH" at bounding box center [184, 20] width 11 height 12
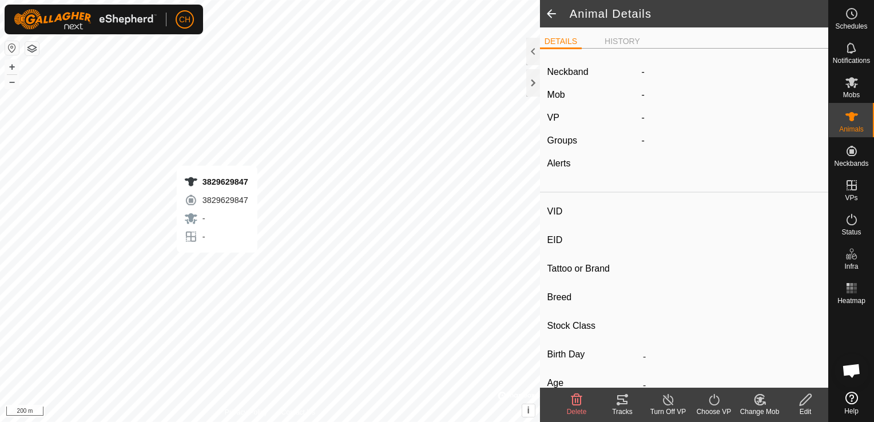
type input "3829629847"
type input "-"
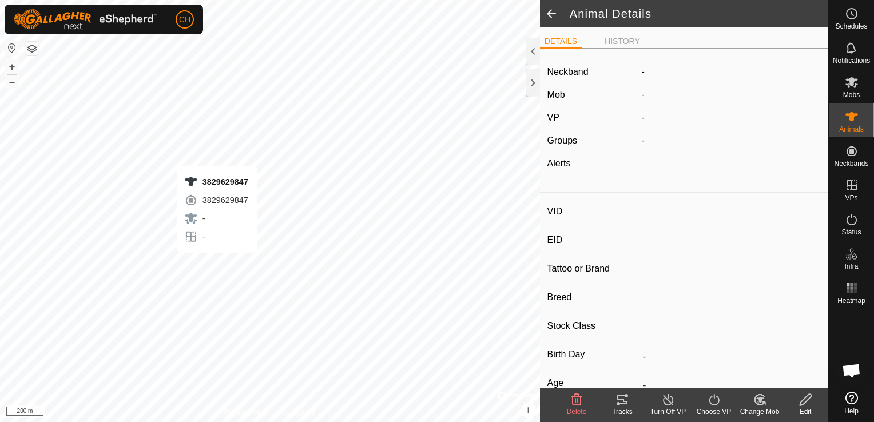
type input "0 kg"
type input "-"
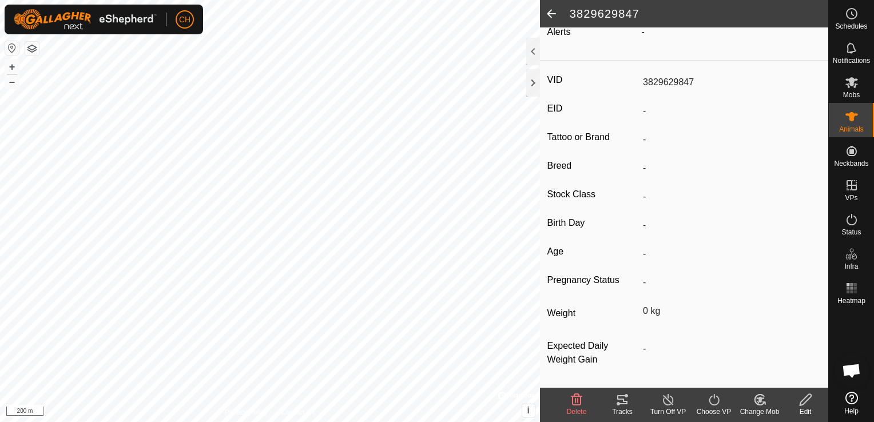
scroll to position [137, 0]
click at [621, 397] on icon at bounding box center [623, 400] width 14 height 14
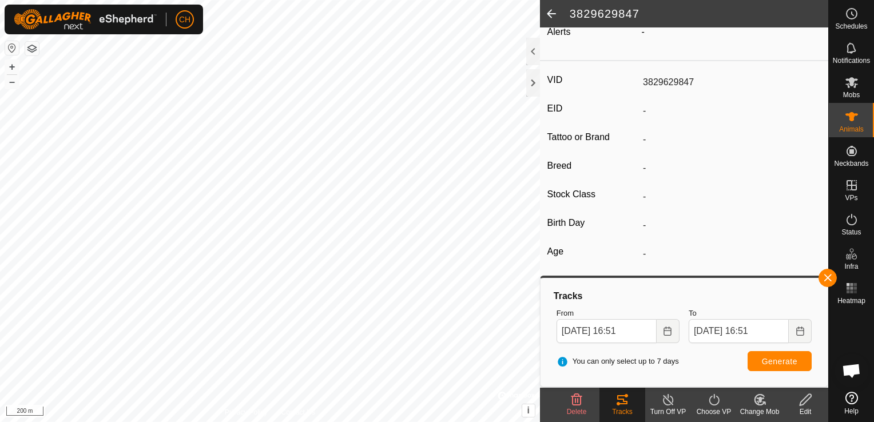
click at [547, 10] on span at bounding box center [551, 13] width 23 height 27
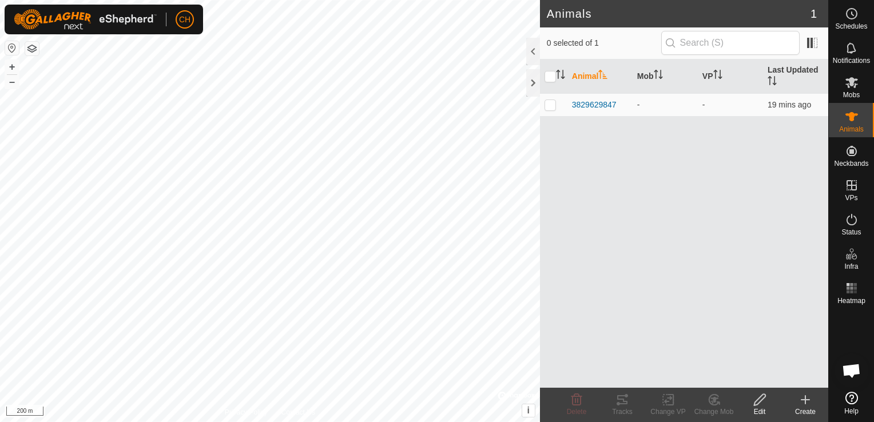
click at [805, 403] on icon at bounding box center [805, 400] width 0 height 8
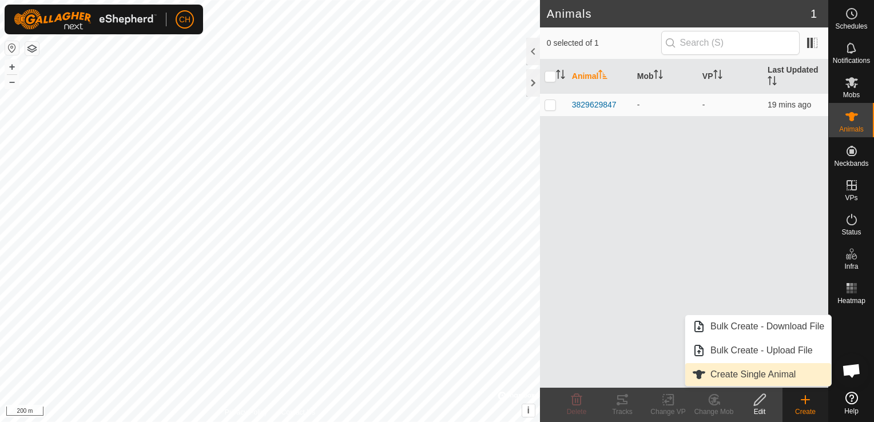
click at [748, 370] on link "Create Single Animal" at bounding box center [758, 374] width 146 height 23
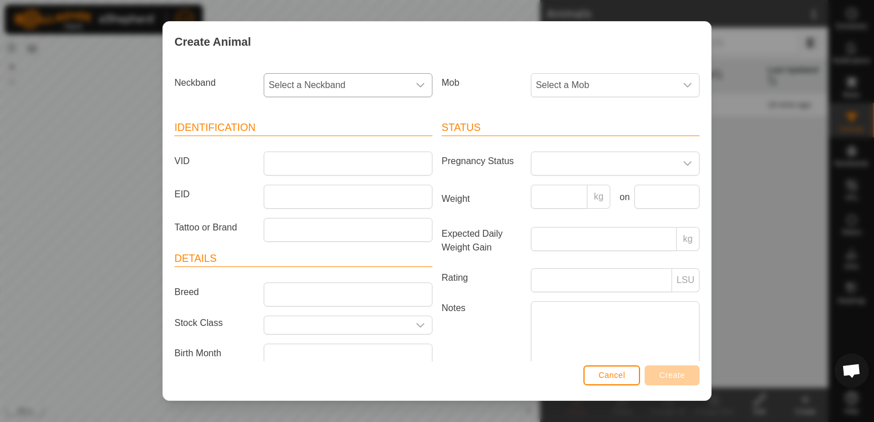
click at [409, 84] on div "dropdown trigger" at bounding box center [420, 85] width 23 height 23
click at [309, 161] on li "4085671516" at bounding box center [347, 168] width 165 height 23
click at [293, 196] on input "EID" at bounding box center [348, 197] width 169 height 24
click at [306, 164] on input "VID" at bounding box center [348, 164] width 169 height 24
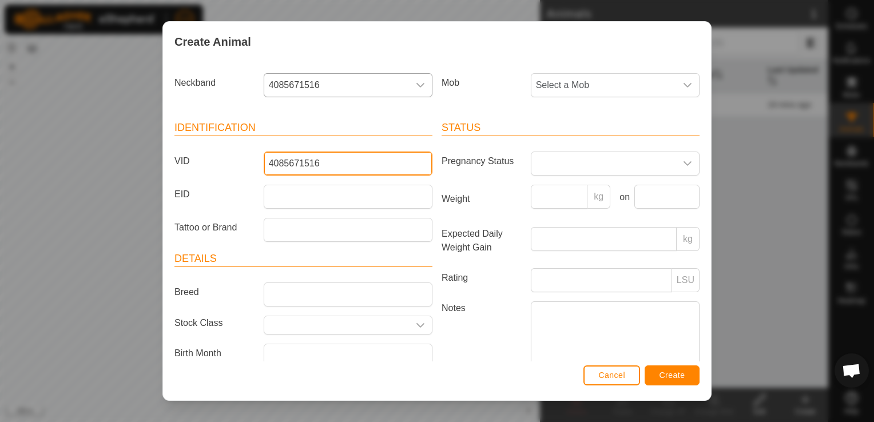
type input "4085671516"
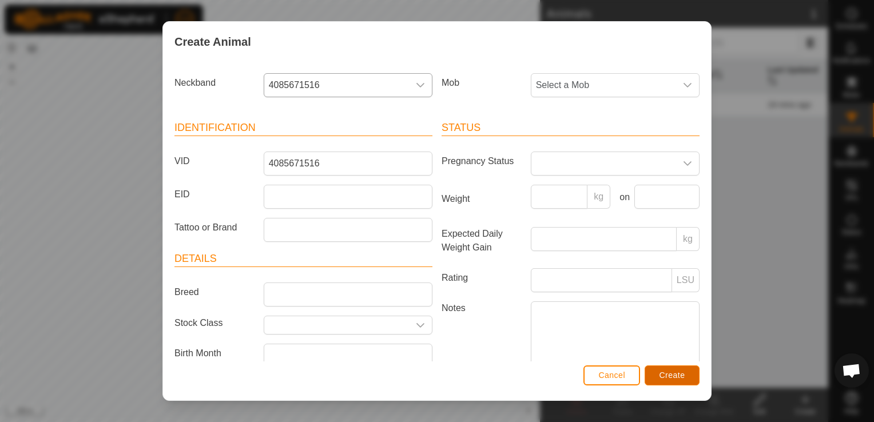
click at [669, 376] on span "Create" at bounding box center [673, 375] width 26 height 9
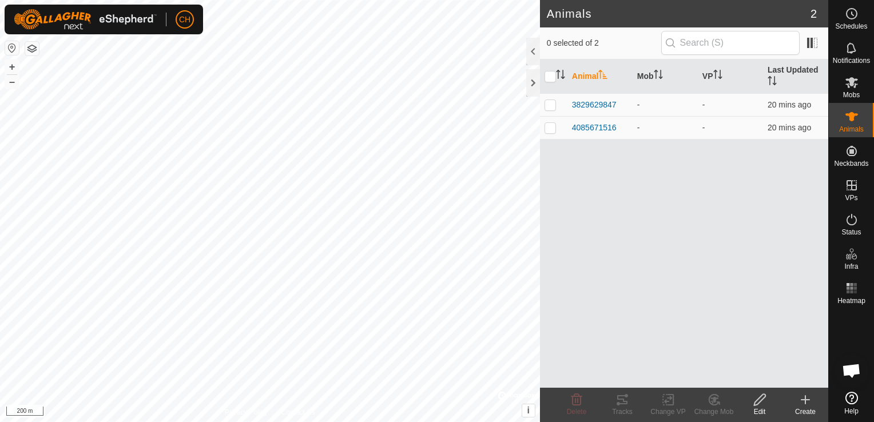
drag, startPoint x: 807, startPoint y: 401, endPoint x: 806, endPoint y: 392, distance: 9.2
click at [807, 400] on icon at bounding box center [806, 400] width 14 height 14
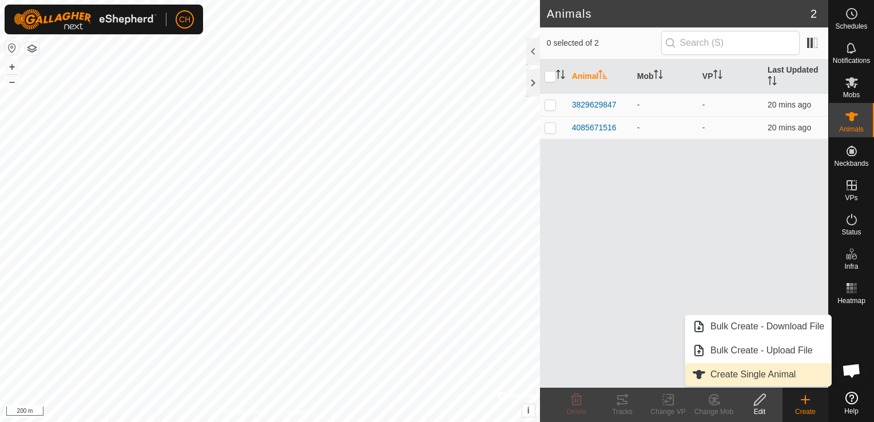
click at [756, 370] on link "Create Single Animal" at bounding box center [758, 374] width 146 height 23
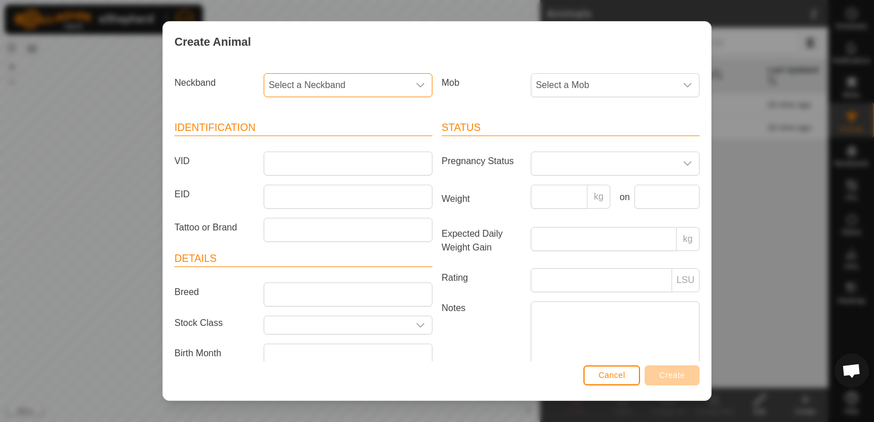
click at [323, 75] on span "Select a Neckband" at bounding box center [336, 85] width 145 height 23
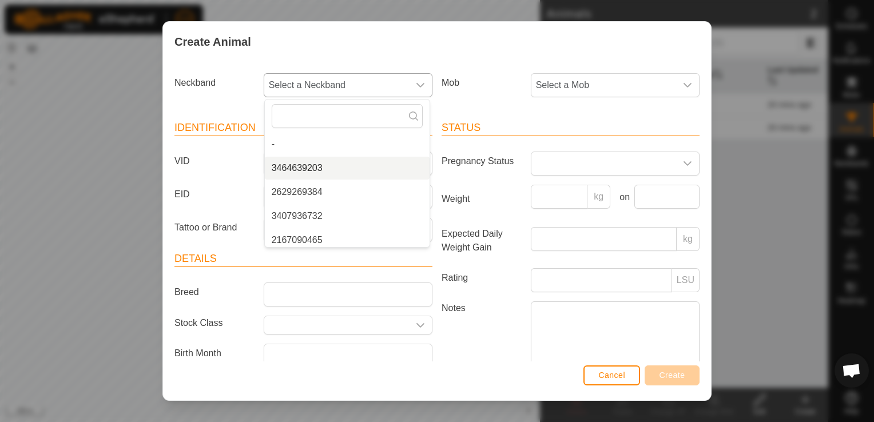
click at [332, 167] on li "3464639203" at bounding box center [347, 168] width 165 height 23
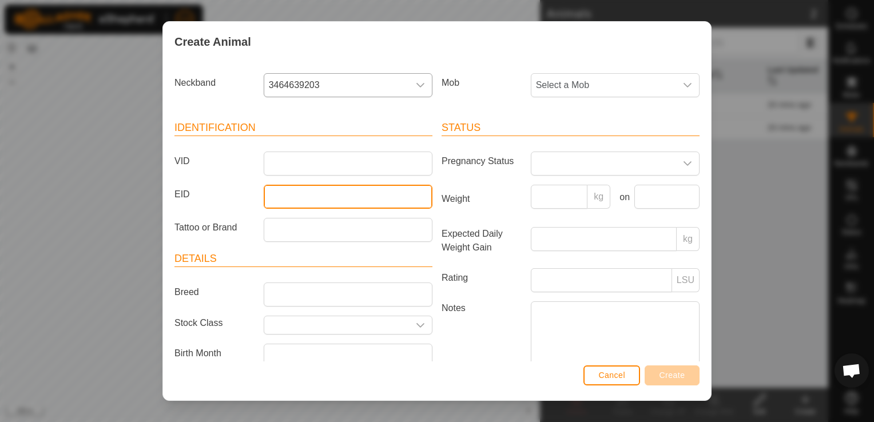
click at [293, 190] on input "EID" at bounding box center [348, 197] width 169 height 24
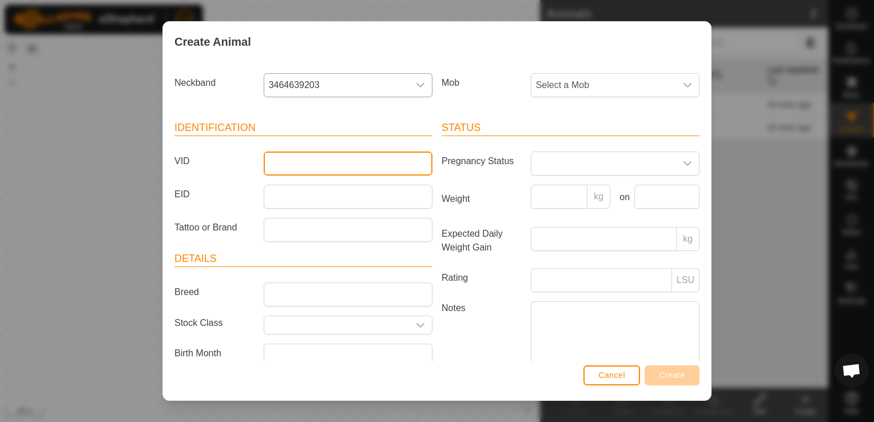
click at [293, 161] on input "VID" at bounding box center [348, 164] width 169 height 24
type input "3464639203"
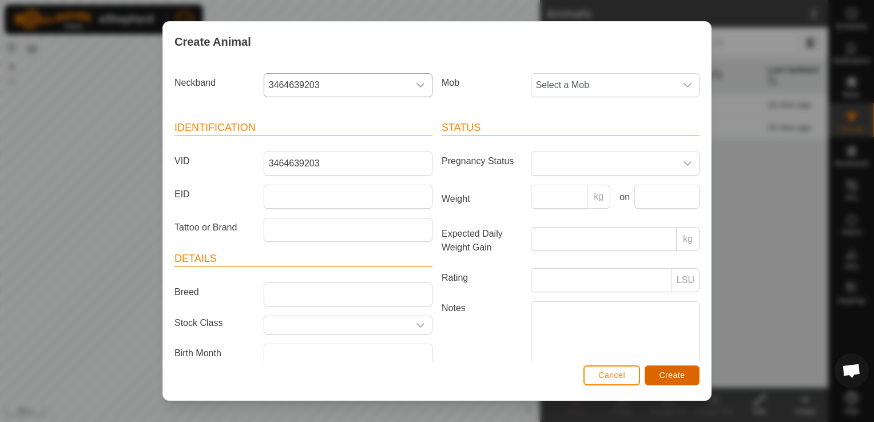
click at [667, 379] on span "Create" at bounding box center [673, 375] width 26 height 9
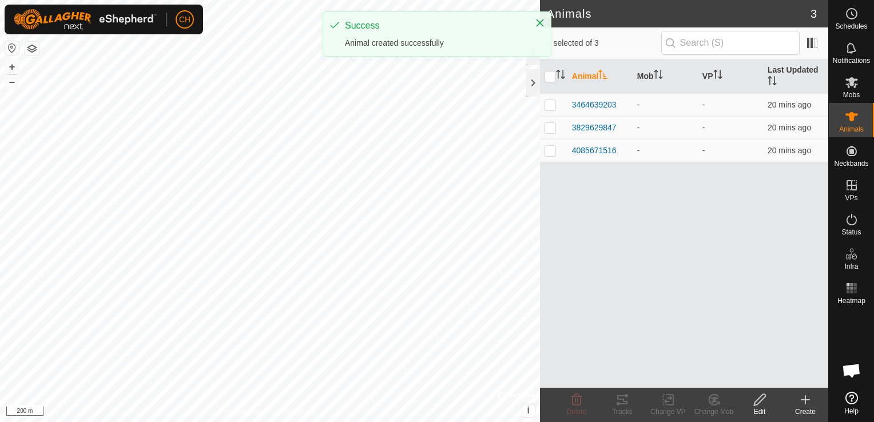
click at [801, 403] on icon at bounding box center [806, 400] width 14 height 14
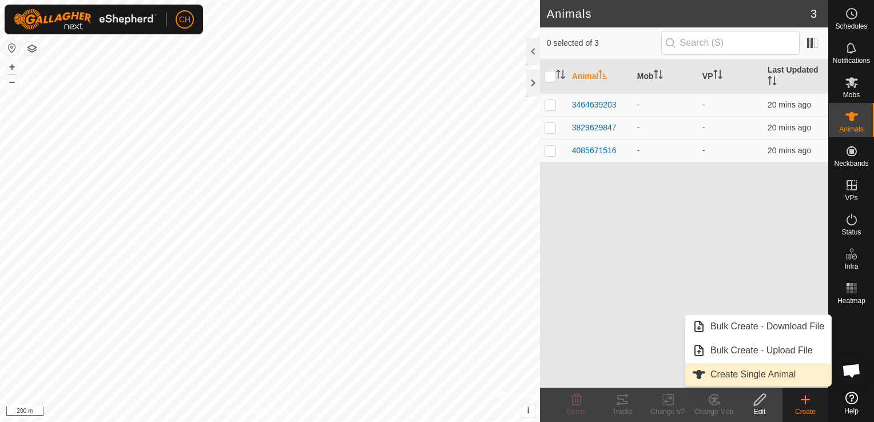
click at [765, 371] on link "Create Single Animal" at bounding box center [758, 374] width 146 height 23
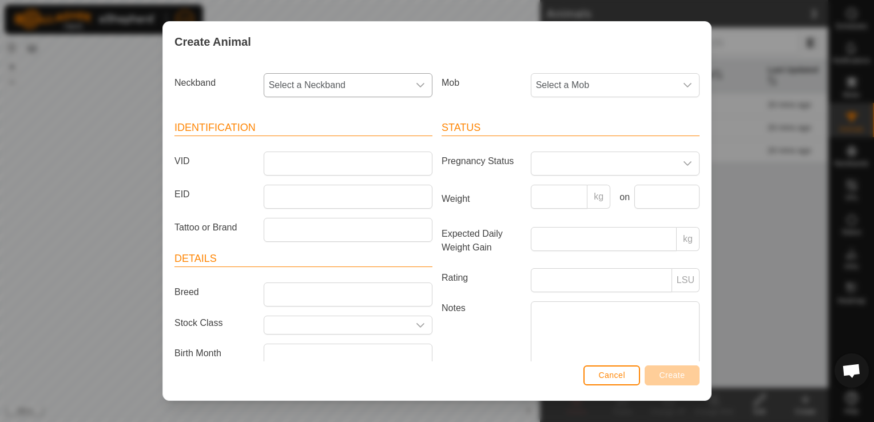
click at [332, 86] on span "Select a Neckband" at bounding box center [336, 85] width 145 height 23
click at [296, 164] on li "2629269384" at bounding box center [347, 168] width 165 height 23
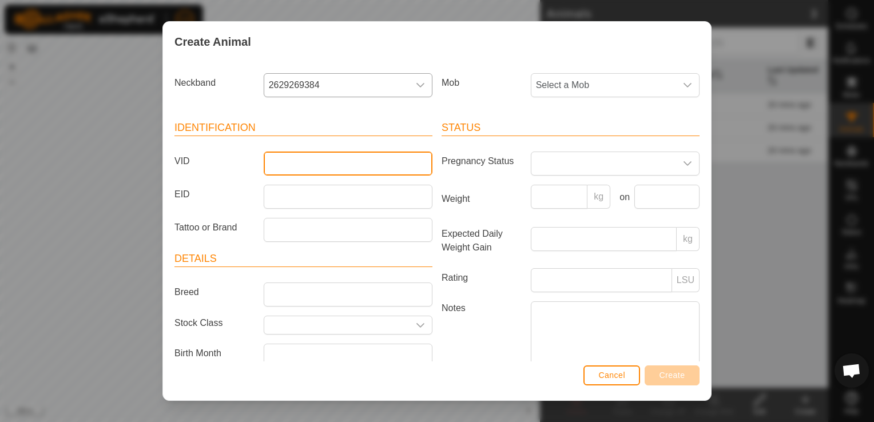
click at [311, 160] on input "VID" at bounding box center [348, 164] width 169 height 24
type input "26292269384"
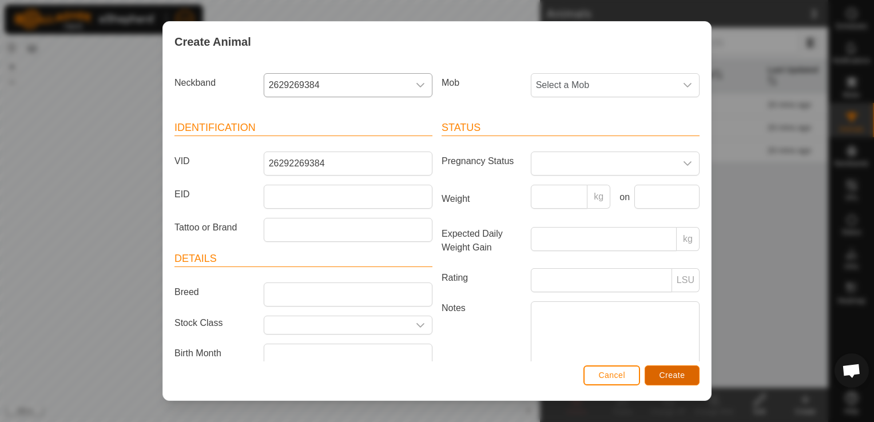
click at [673, 372] on span "Create" at bounding box center [673, 375] width 26 height 9
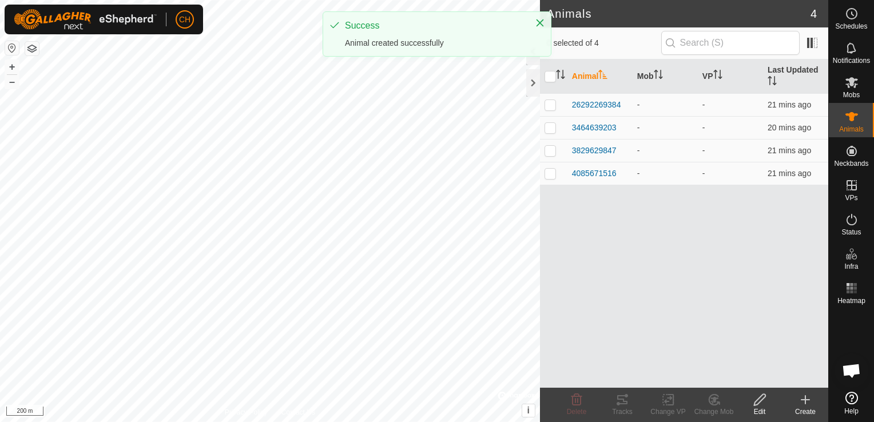
drag, startPoint x: 815, startPoint y: 400, endPoint x: 803, endPoint y: 392, distance: 14.0
click at [813, 400] on create-svg-icon at bounding box center [806, 400] width 46 height 14
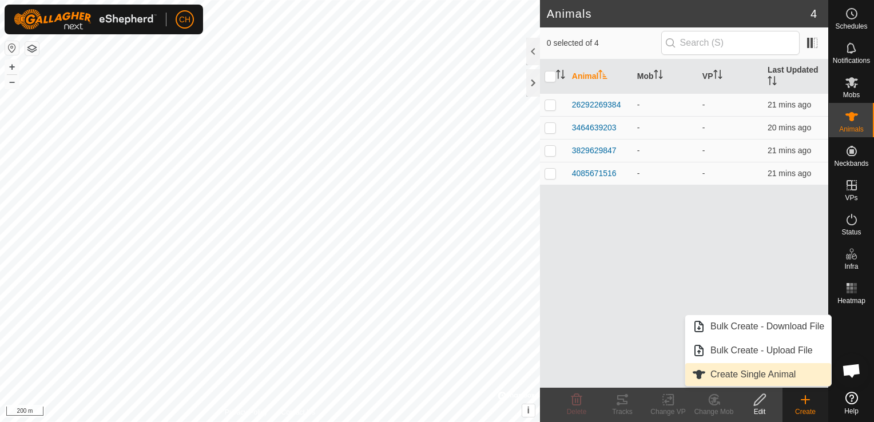
click at [742, 381] on link "Create Single Animal" at bounding box center [758, 374] width 146 height 23
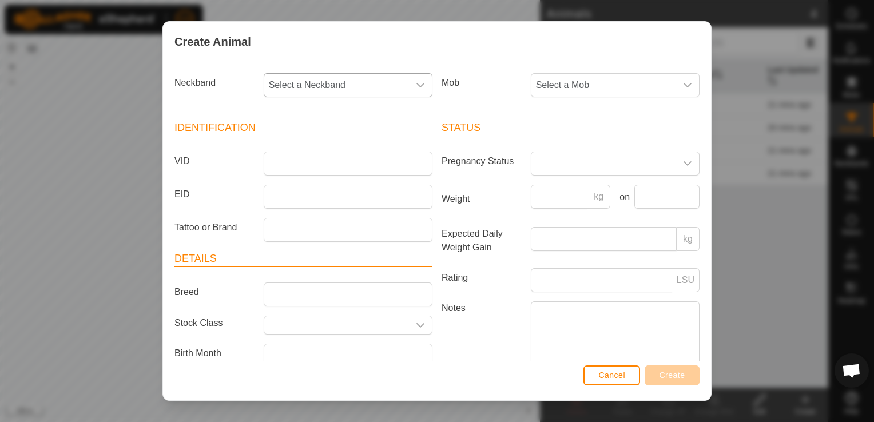
click at [358, 70] on div "Neckband Select a Neckband" at bounding box center [303, 90] width 267 height 42
click at [346, 92] on span "Select a Neckband" at bounding box center [336, 85] width 145 height 23
click at [311, 170] on li "3407936732" at bounding box center [347, 168] width 165 height 23
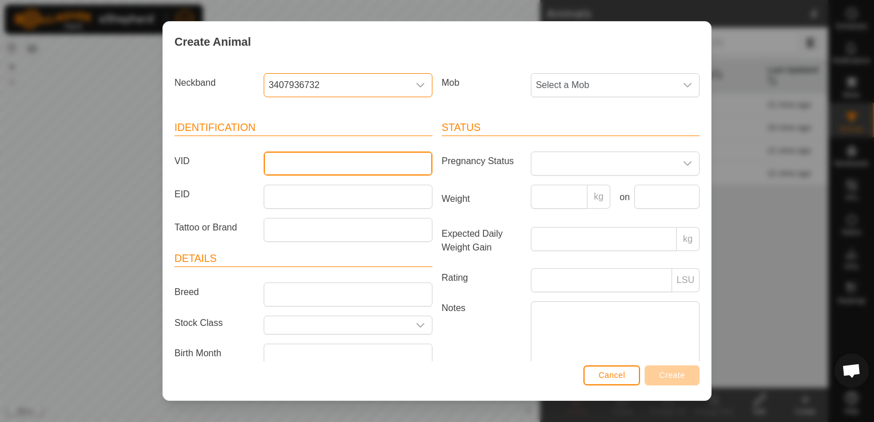
click at [293, 158] on input "VID" at bounding box center [348, 164] width 169 height 24
type input "3407936732"
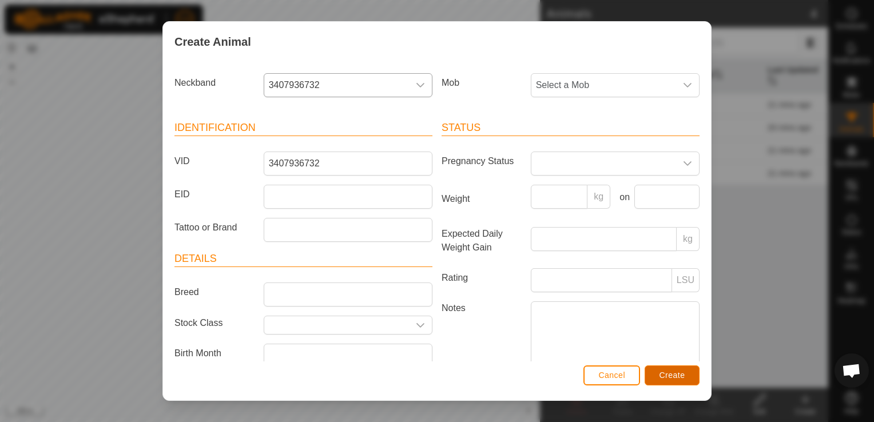
click at [680, 375] on span "Create" at bounding box center [673, 375] width 26 height 9
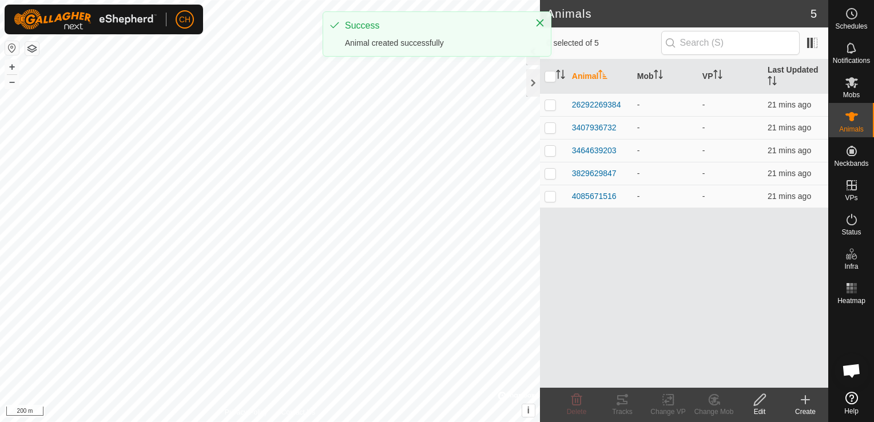
click at [814, 407] on div "Create" at bounding box center [806, 412] width 46 height 10
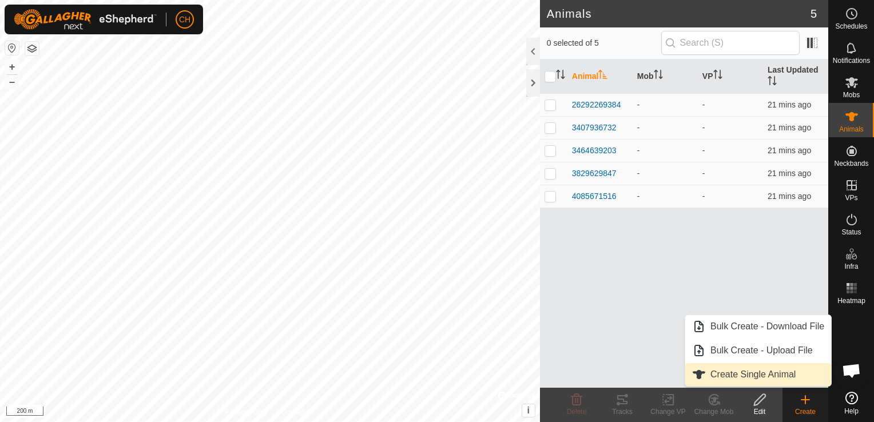
click at [753, 372] on link "Create Single Animal" at bounding box center [758, 374] width 146 height 23
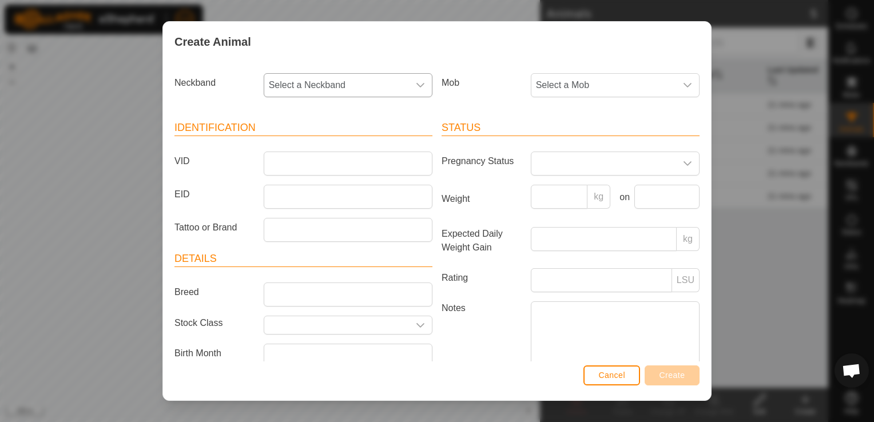
click at [350, 86] on span "Select a Neckband" at bounding box center [336, 85] width 145 height 23
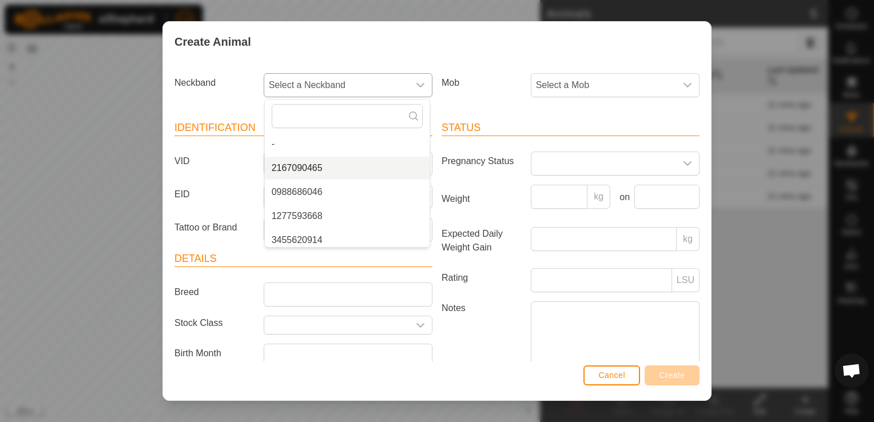
click at [316, 170] on li "2167090465" at bounding box center [347, 168] width 165 height 23
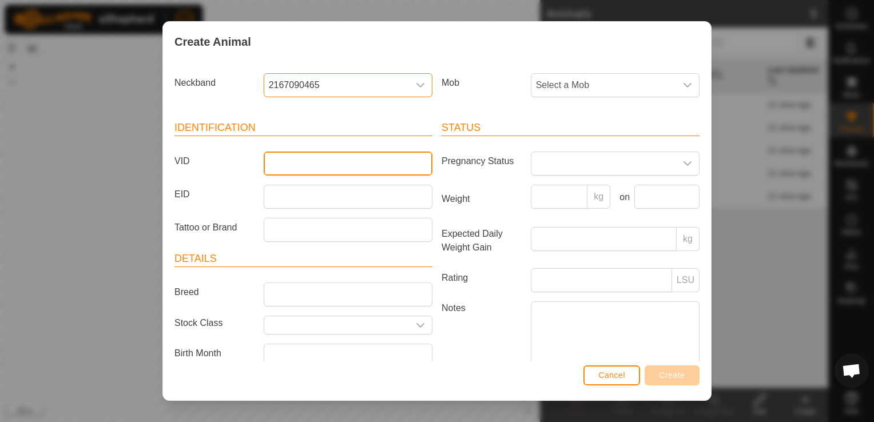
click at [323, 157] on input "VID" at bounding box center [348, 164] width 169 height 24
type input "2167090465"
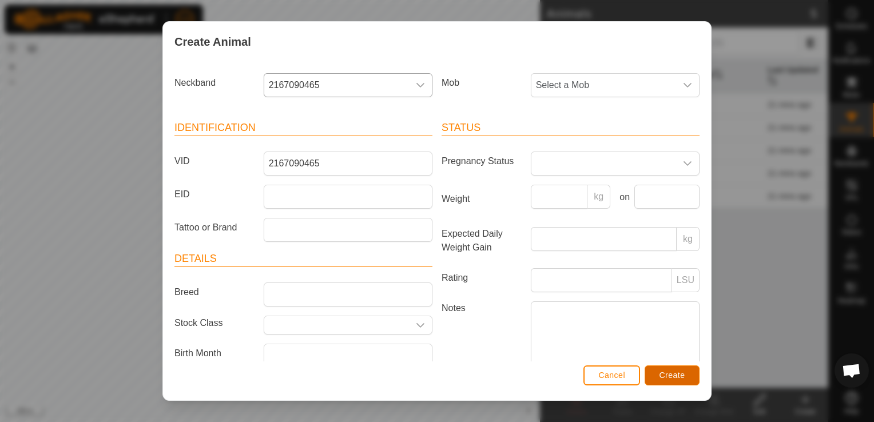
click at [663, 379] on span "Create" at bounding box center [673, 375] width 26 height 9
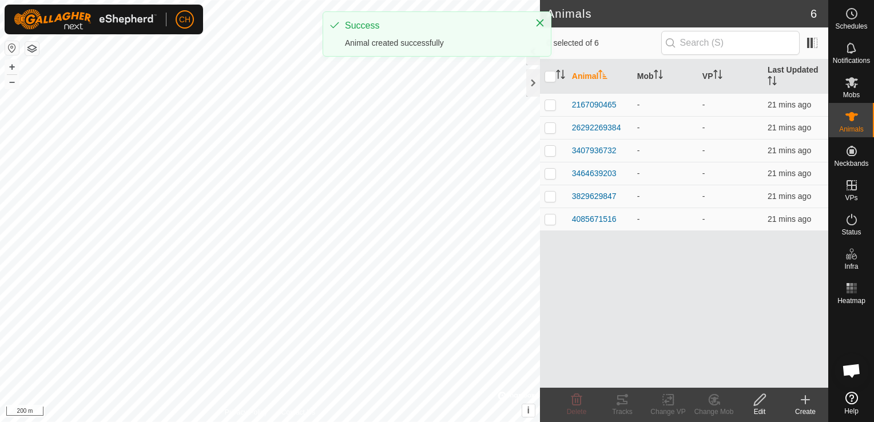
click at [801, 408] on div "Create" at bounding box center [806, 412] width 46 height 10
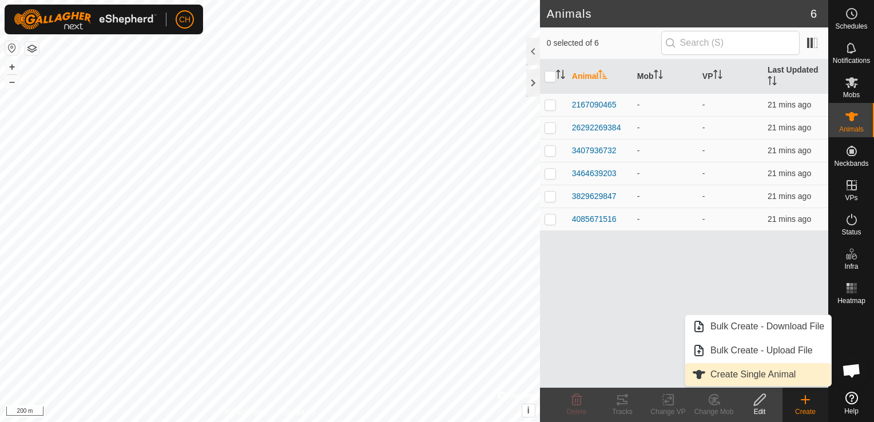
click at [743, 374] on link "Create Single Animal" at bounding box center [758, 374] width 146 height 23
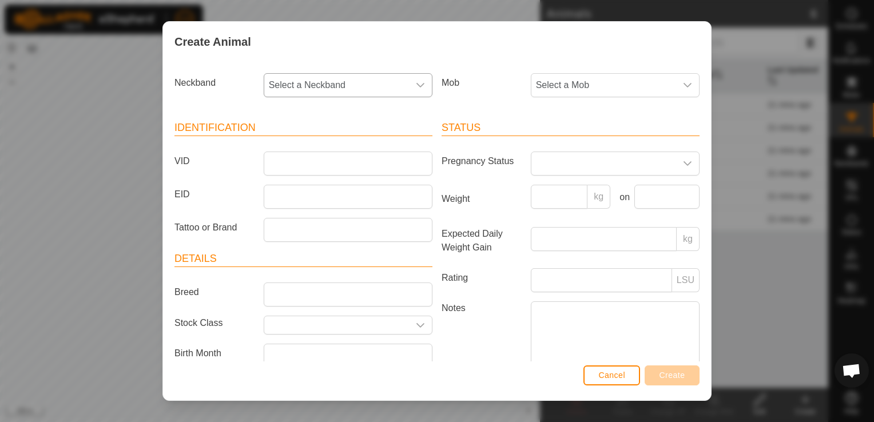
click at [396, 82] on span "Select a Neckband" at bounding box center [336, 85] width 145 height 23
click at [341, 166] on li "0988686046" at bounding box center [347, 168] width 165 height 23
drag, startPoint x: 323, startPoint y: 78, endPoint x: 208, endPoint y: 59, distance: 116.0
click at [208, 61] on div "Create Animal Neckband 0988686046 Mob Select a Mob Identification VID EID Tatto…" at bounding box center [436, 211] width 549 height 380
drag, startPoint x: 324, startPoint y: 88, endPoint x: 271, endPoint y: 89, distance: 53.2
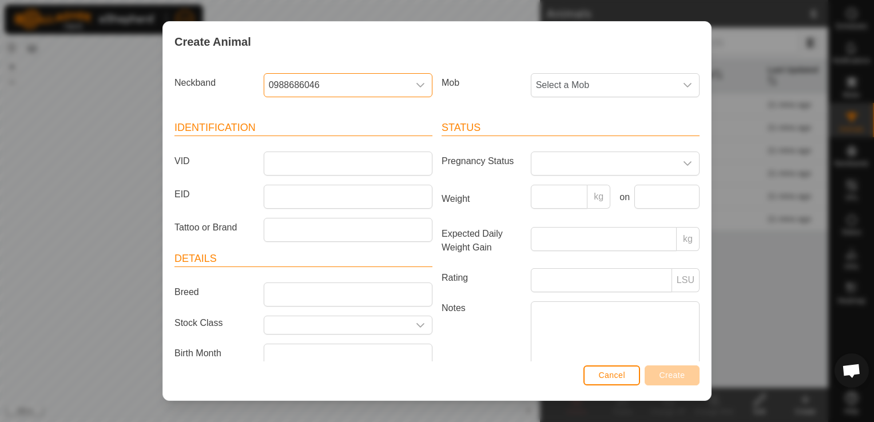
click at [245, 80] on div "Neckband 0988686046" at bounding box center [303, 85] width 267 height 24
drag, startPoint x: 325, startPoint y: 89, endPoint x: 261, endPoint y: 77, distance: 65.3
drag, startPoint x: 261, startPoint y: 77, endPoint x: 237, endPoint y: 157, distance: 83.6
click at [222, 155] on label "VID" at bounding box center [214, 161] width 89 height 19
click at [264, 155] on input "VID" at bounding box center [348, 164] width 169 height 24
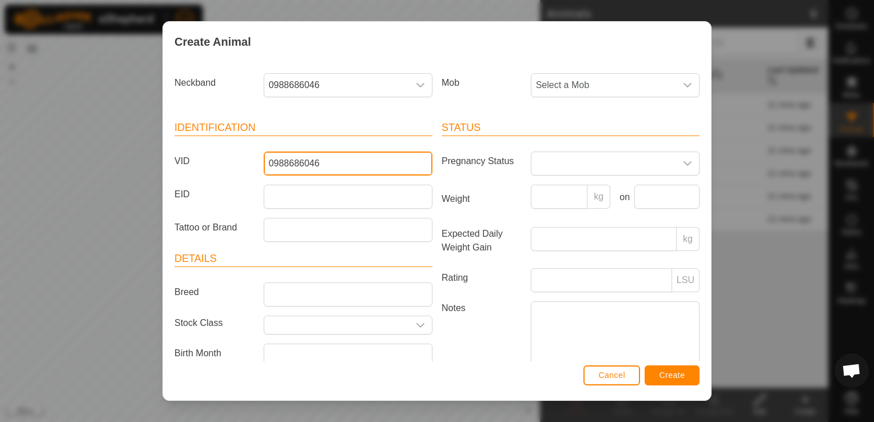
type input "0988686046"
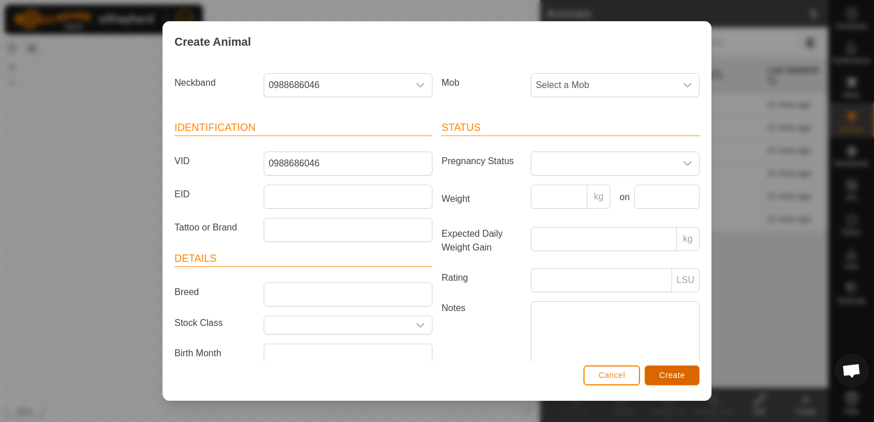
click at [678, 378] on span "Create" at bounding box center [673, 375] width 26 height 9
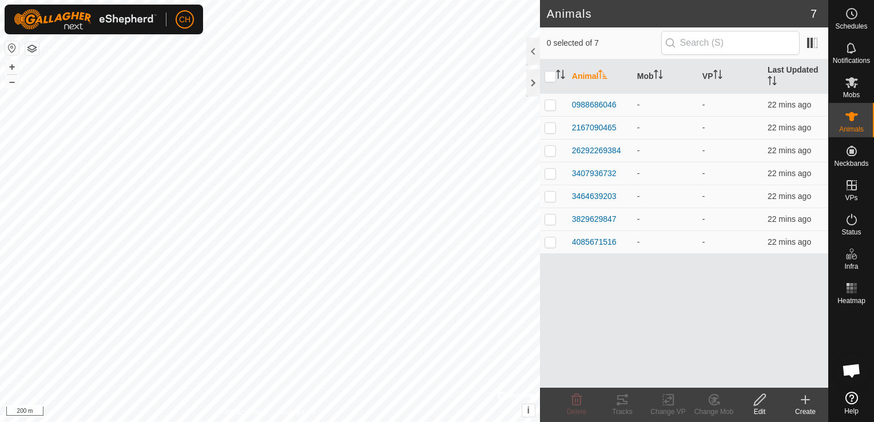
click at [805, 399] on icon at bounding box center [805, 400] width 0 height 8
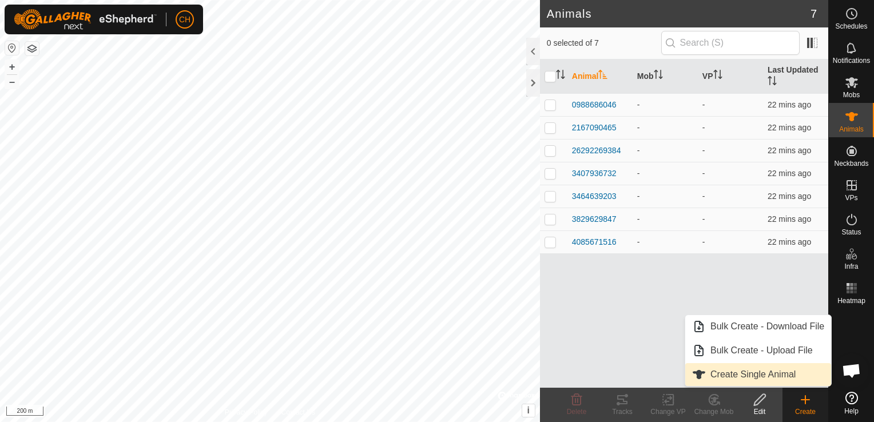
click at [756, 371] on link "Create Single Animal" at bounding box center [758, 374] width 146 height 23
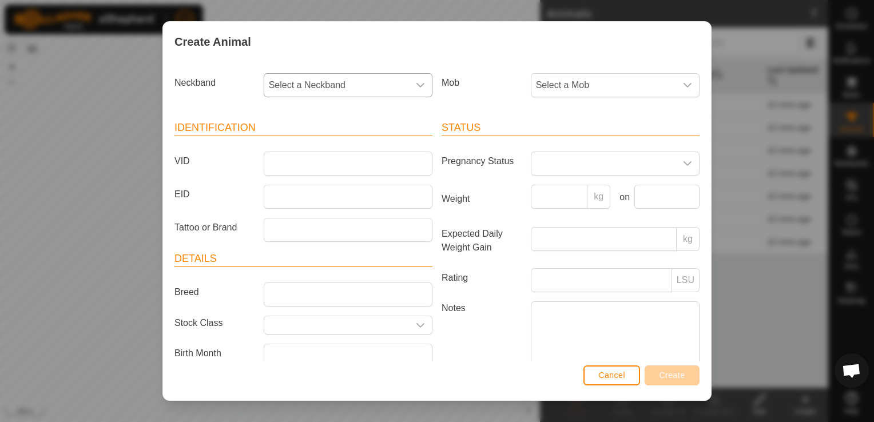
click at [356, 79] on span "Select a Neckband" at bounding box center [336, 85] width 145 height 23
click at [315, 164] on li "1277593668" at bounding box center [347, 168] width 165 height 23
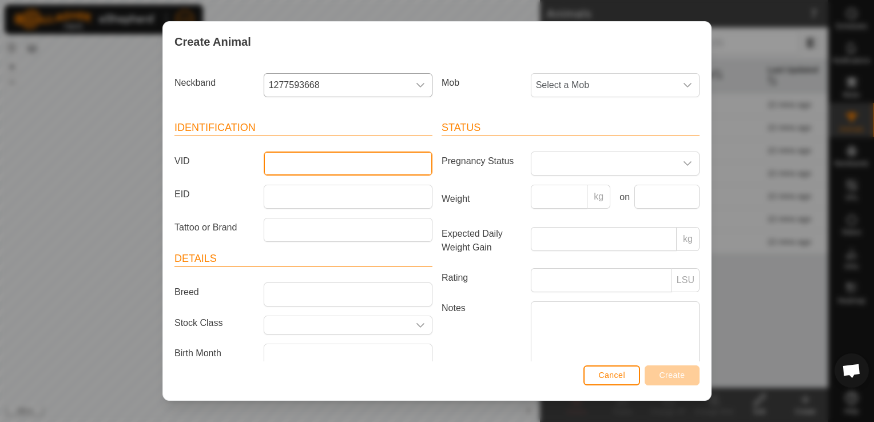
click at [293, 166] on input "VID" at bounding box center [348, 164] width 169 height 24
type input "1277593668"
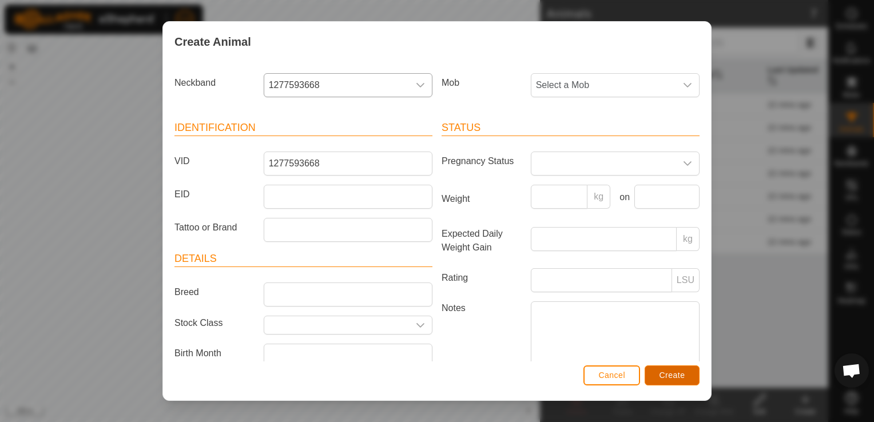
click at [670, 379] on span "Create" at bounding box center [673, 375] width 26 height 9
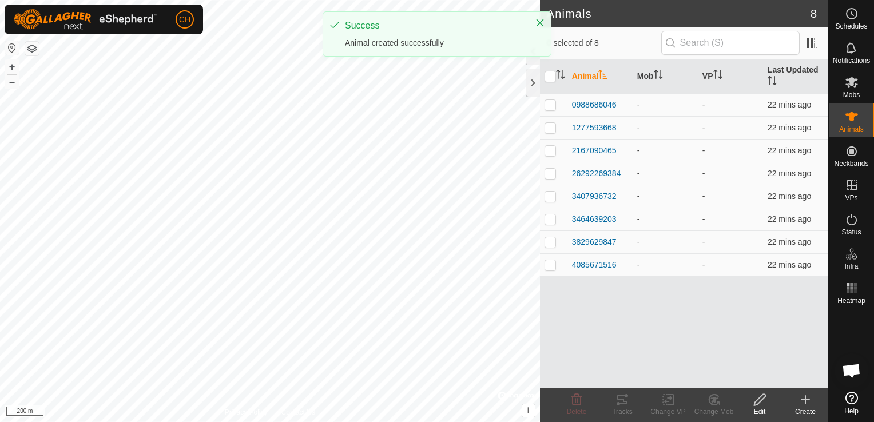
click at [809, 404] on icon at bounding box center [806, 400] width 14 height 14
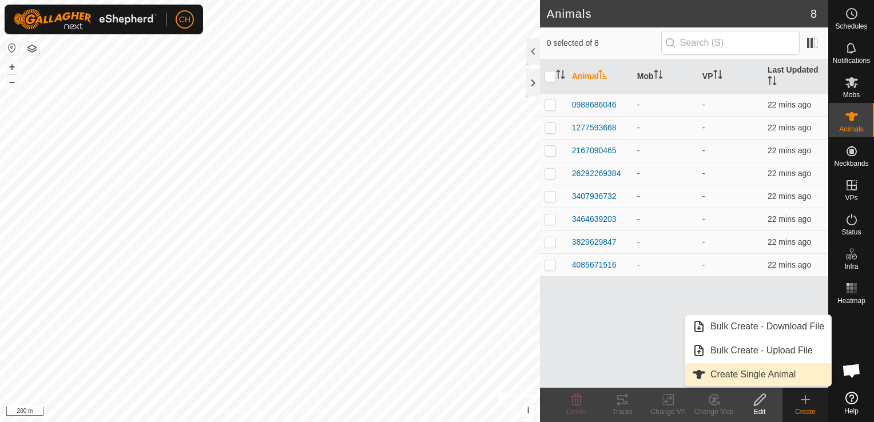
click at [753, 372] on link "Create Single Animal" at bounding box center [758, 374] width 146 height 23
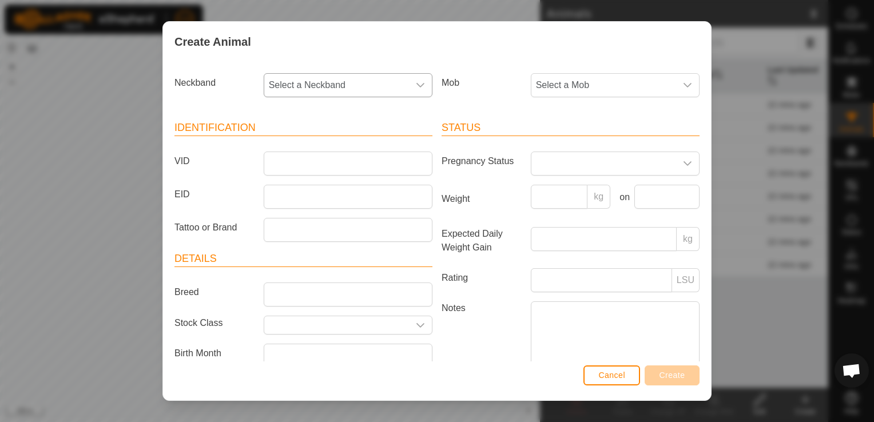
click at [319, 78] on span "Select a Neckband" at bounding box center [336, 85] width 145 height 23
click at [305, 173] on li "3455620914" at bounding box center [347, 168] width 165 height 23
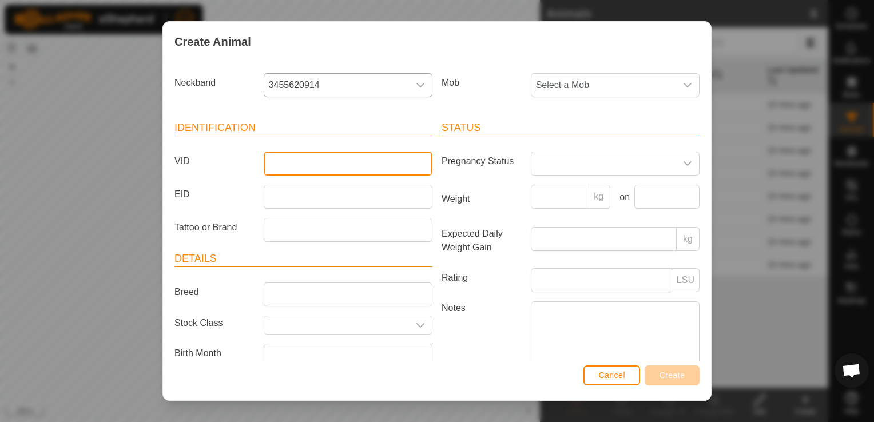
click at [312, 169] on input "VID" at bounding box center [348, 164] width 169 height 24
type input "3455620914"
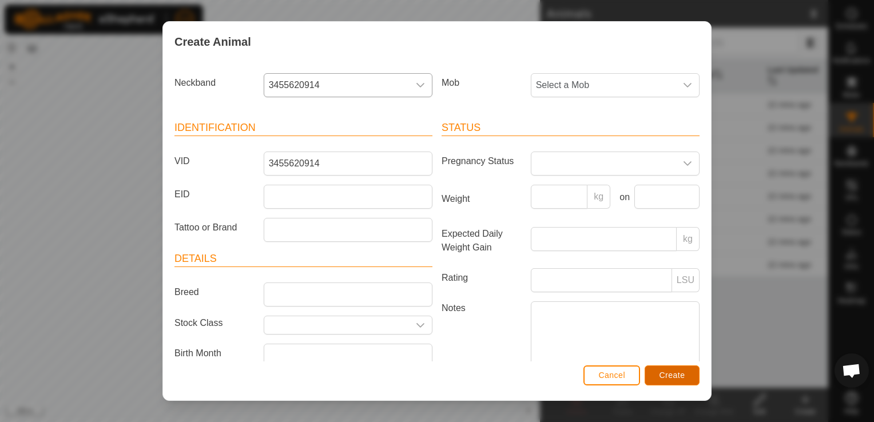
click at [680, 375] on span "Create" at bounding box center [673, 375] width 26 height 9
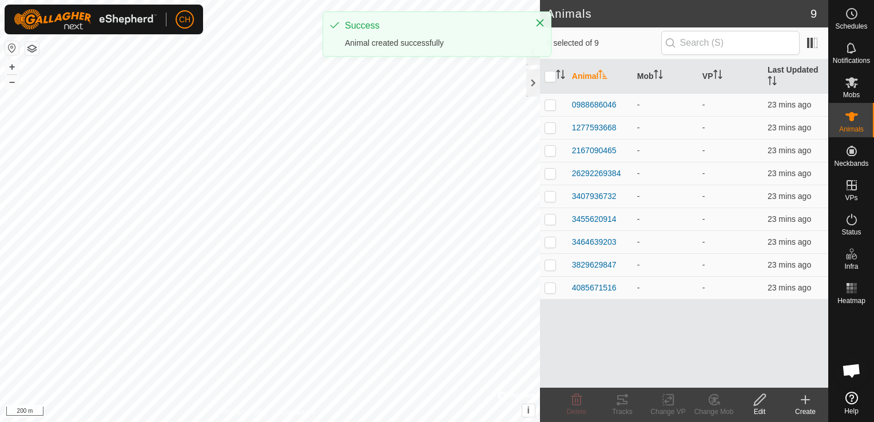
click at [805, 400] on icon at bounding box center [805, 400] width 8 height 0
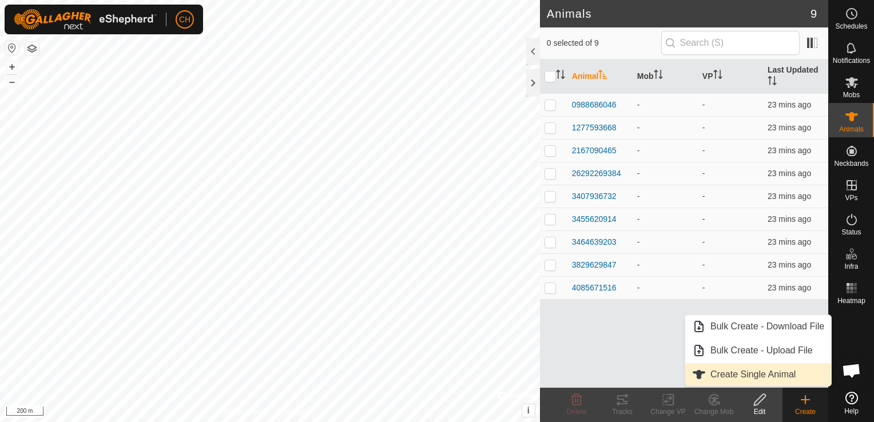
click at [748, 379] on link "Create Single Animal" at bounding box center [758, 374] width 146 height 23
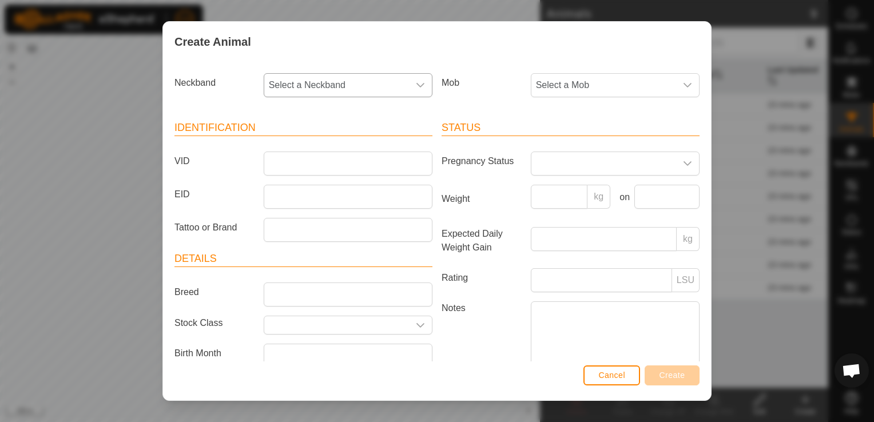
click at [367, 86] on span "Select a Neckband" at bounding box center [336, 85] width 145 height 23
click at [332, 164] on li "2850507303" at bounding box center [347, 168] width 165 height 23
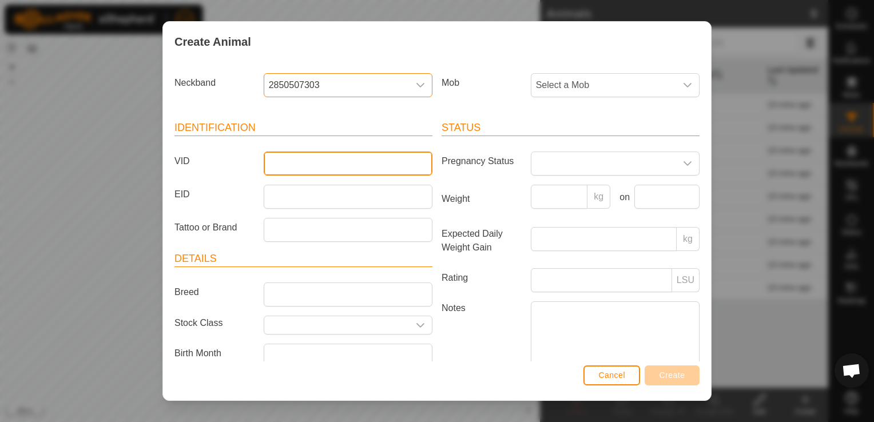
click at [335, 156] on input "VID" at bounding box center [348, 164] width 169 height 24
type input "2850507303"
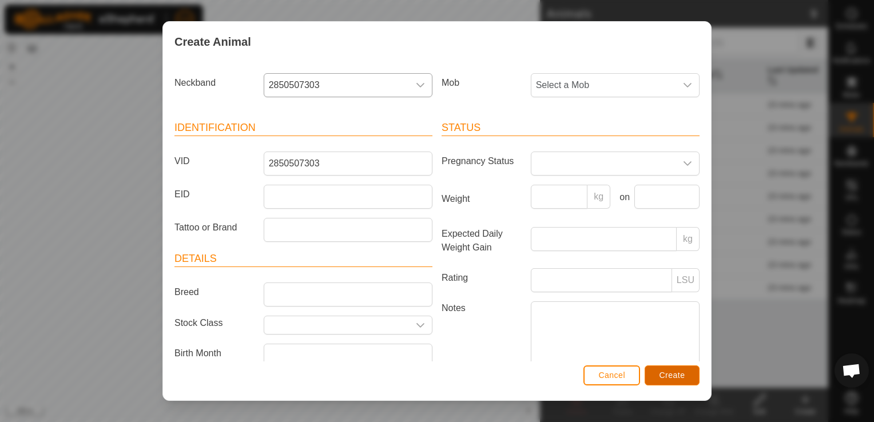
click at [671, 372] on span "Create" at bounding box center [673, 375] width 26 height 9
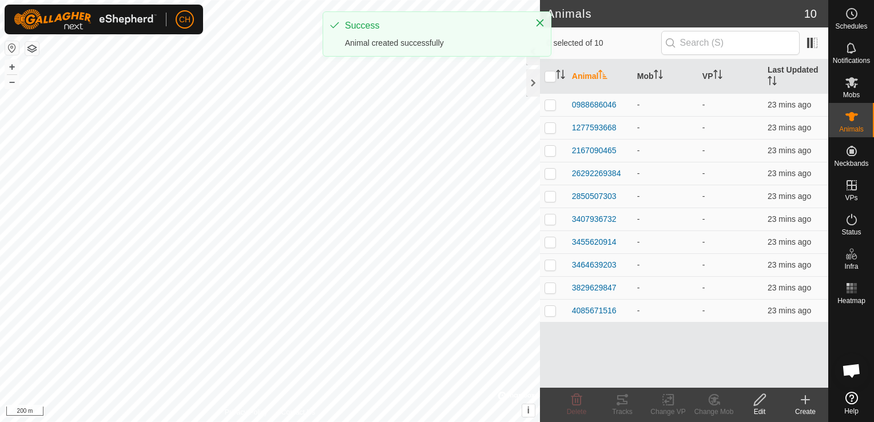
click at [807, 400] on icon at bounding box center [805, 400] width 8 height 0
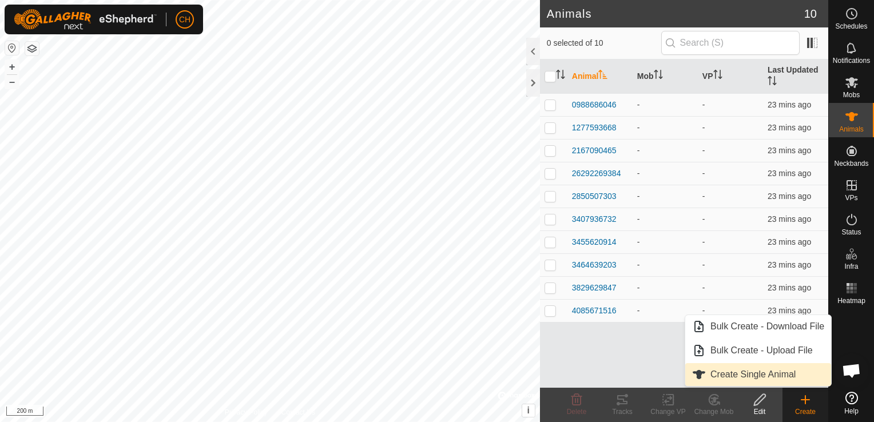
click at [760, 370] on link "Create Single Animal" at bounding box center [758, 374] width 146 height 23
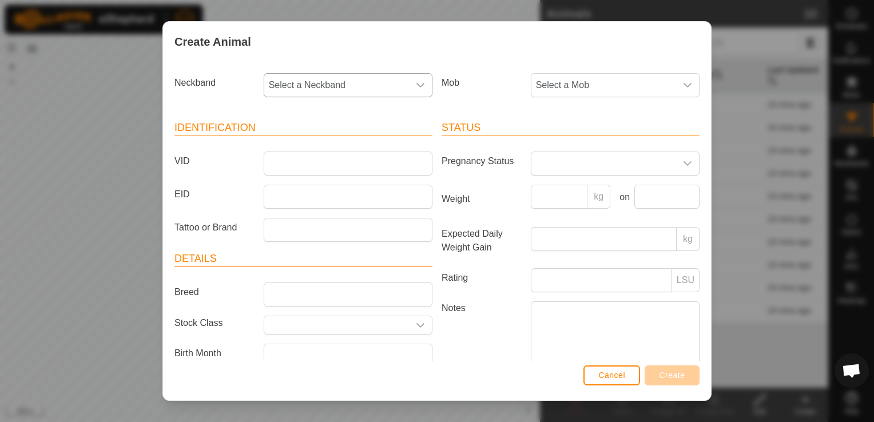
click at [363, 86] on span "Select a Neckband" at bounding box center [336, 85] width 145 height 23
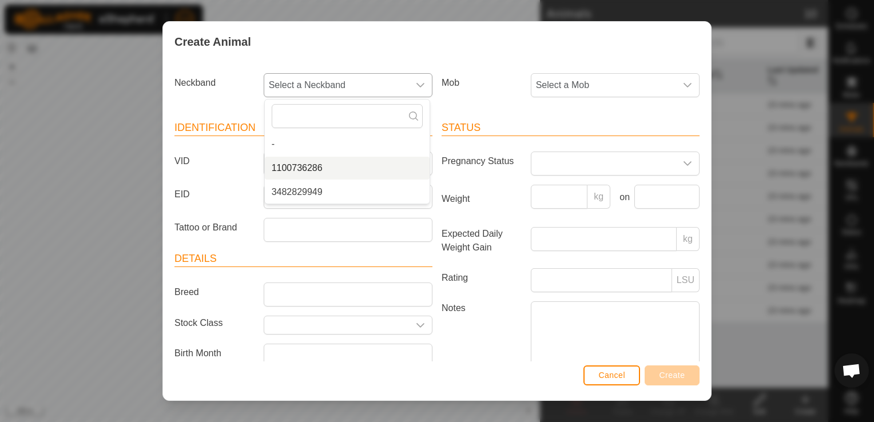
click at [323, 166] on li "1100736286" at bounding box center [347, 168] width 165 height 23
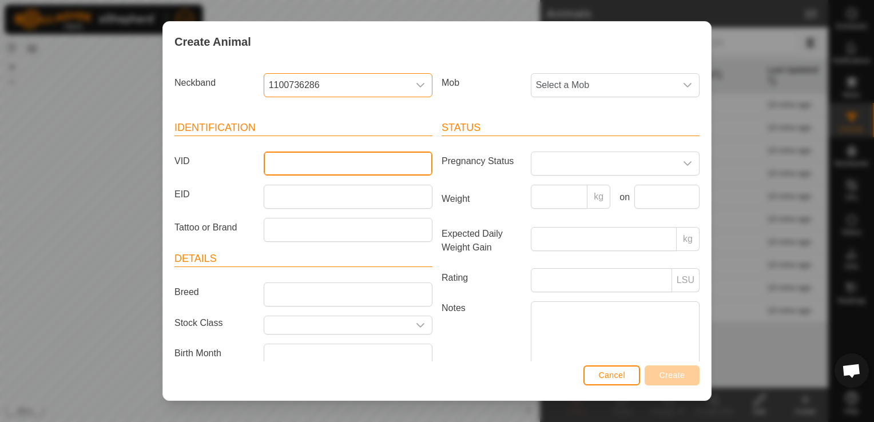
click at [297, 163] on input "VID" at bounding box center [348, 164] width 169 height 24
type input "1100736286"
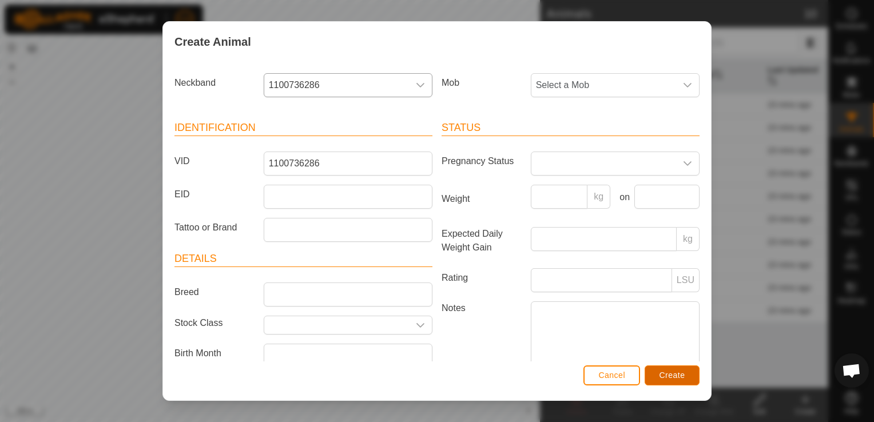
click at [663, 376] on span "Create" at bounding box center [673, 375] width 26 height 9
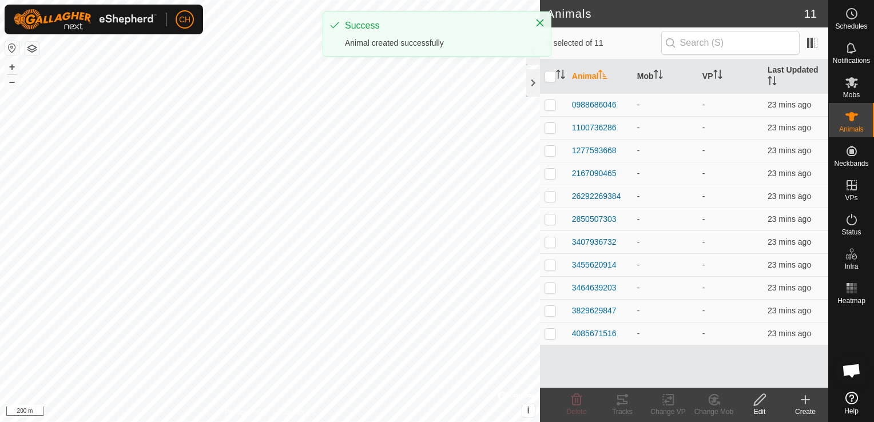
click at [817, 407] on div "Create" at bounding box center [806, 412] width 46 height 10
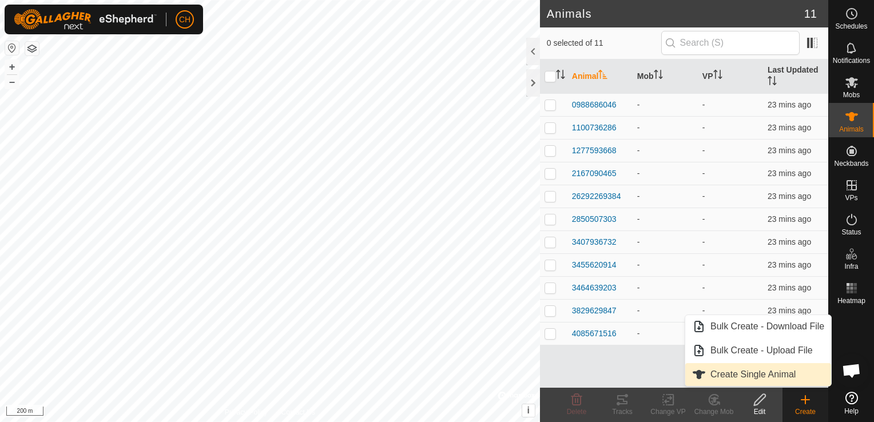
click at [744, 370] on link "Create Single Animal" at bounding box center [758, 374] width 146 height 23
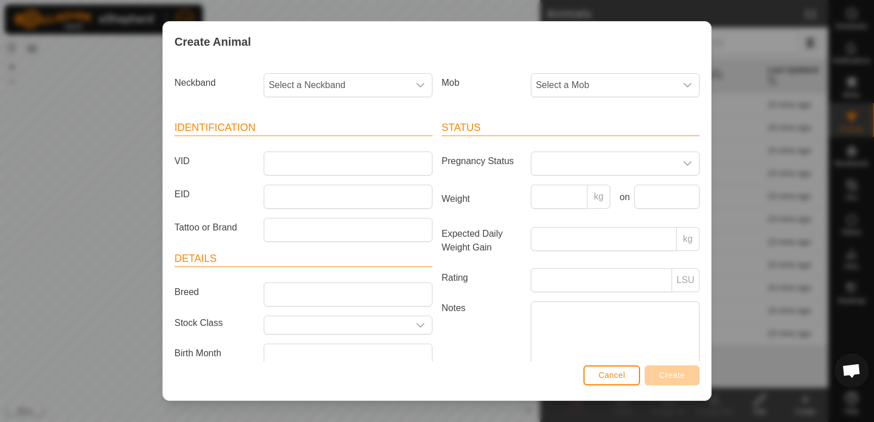
click at [305, 71] on div "Neckband Select a Neckband" at bounding box center [303, 90] width 267 height 42
click at [308, 84] on span "Select a Neckband" at bounding box center [336, 85] width 145 height 23
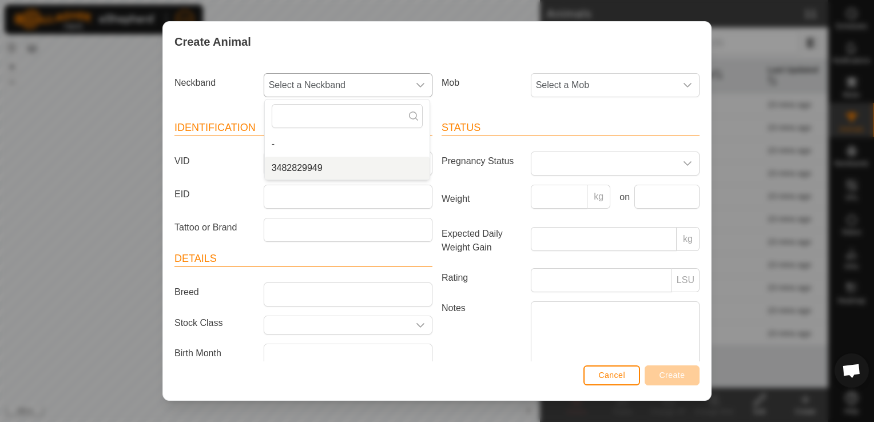
click at [304, 169] on li "3482829949" at bounding box center [347, 168] width 165 height 23
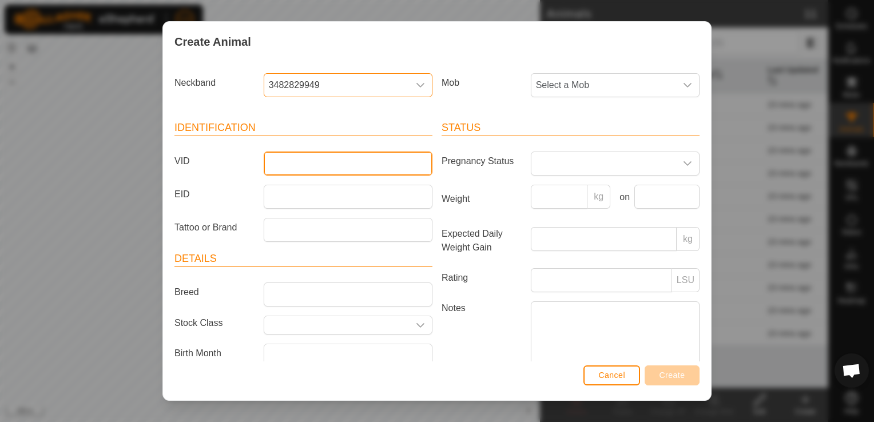
click at [325, 154] on input "VID" at bounding box center [348, 164] width 169 height 24
type input "3482829949"
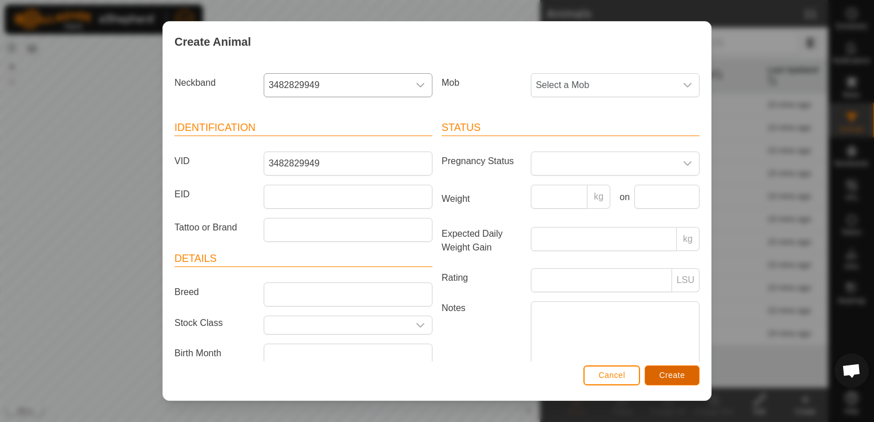
click at [676, 374] on span "Create" at bounding box center [673, 375] width 26 height 9
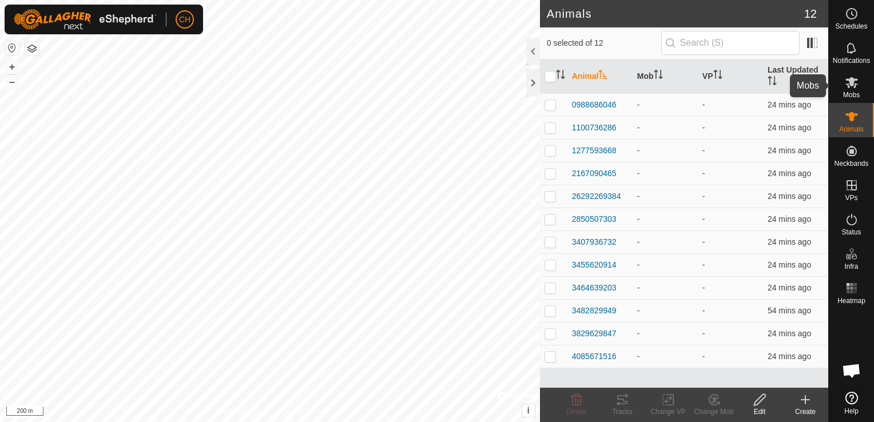
click at [853, 84] on icon at bounding box center [852, 83] width 14 height 14
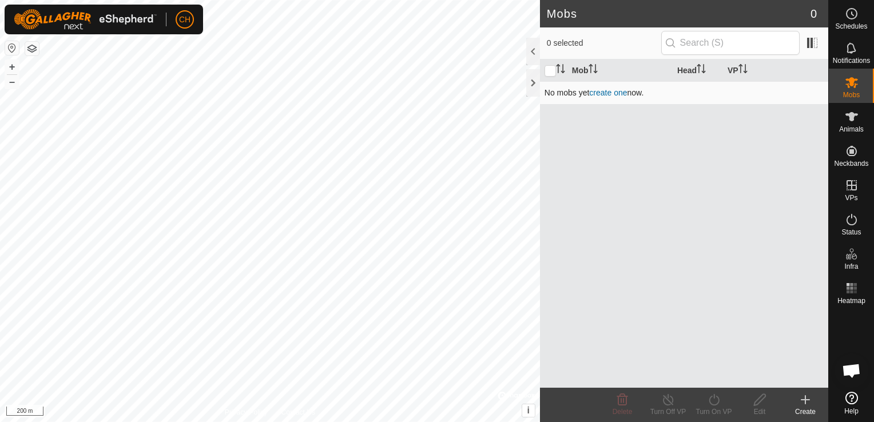
click at [606, 90] on link "create one" at bounding box center [608, 92] width 38 height 9
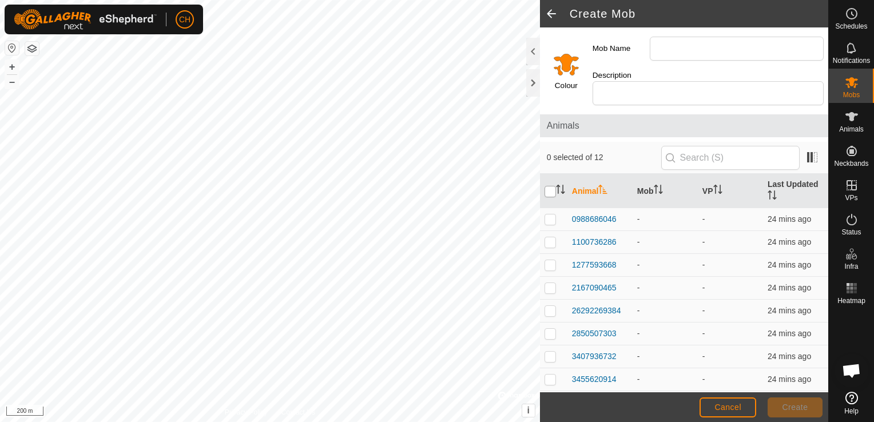
click at [547, 186] on input "checkbox" at bounding box center [550, 191] width 11 height 11
checkbox input "true"
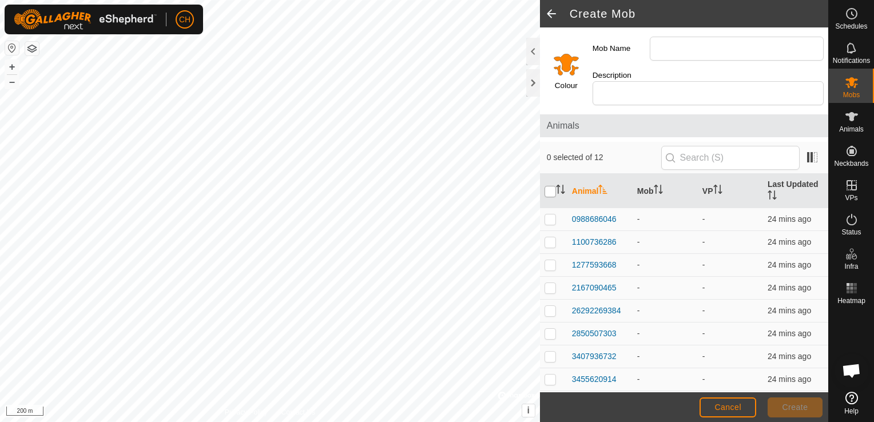
checkbox input "true"
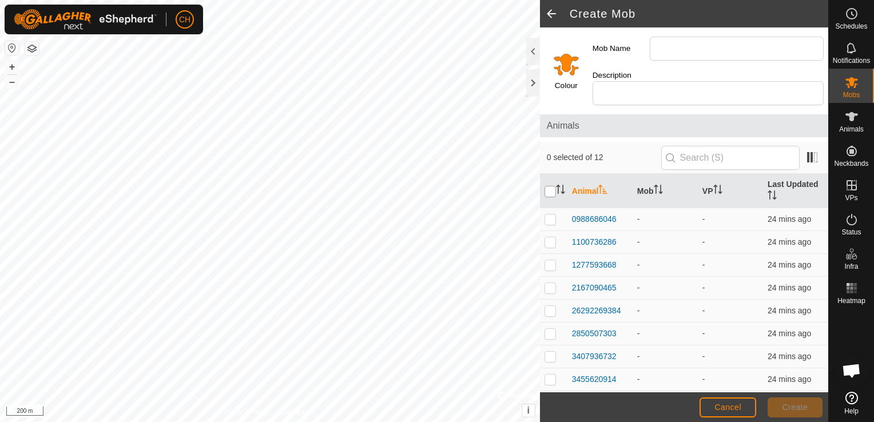
checkbox input "true"
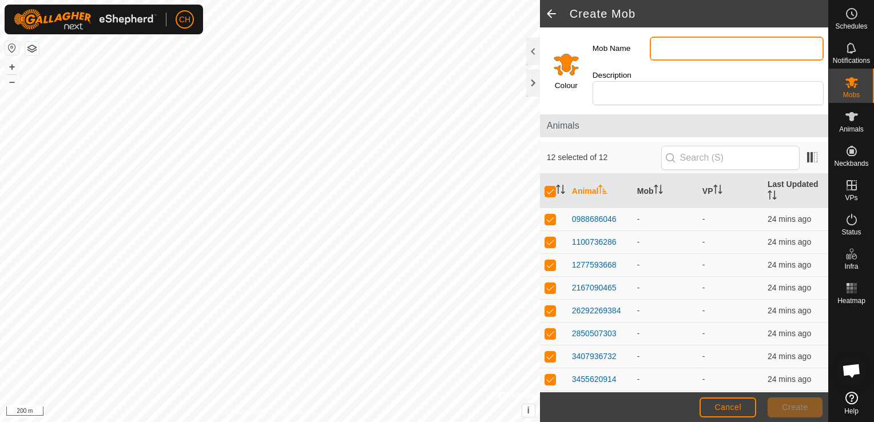
click at [692, 46] on input "Mob Name" at bounding box center [737, 49] width 174 height 24
click at [691, 46] on input "Mob Name" at bounding box center [737, 49] width 174 height 24
type input "Yearlings"
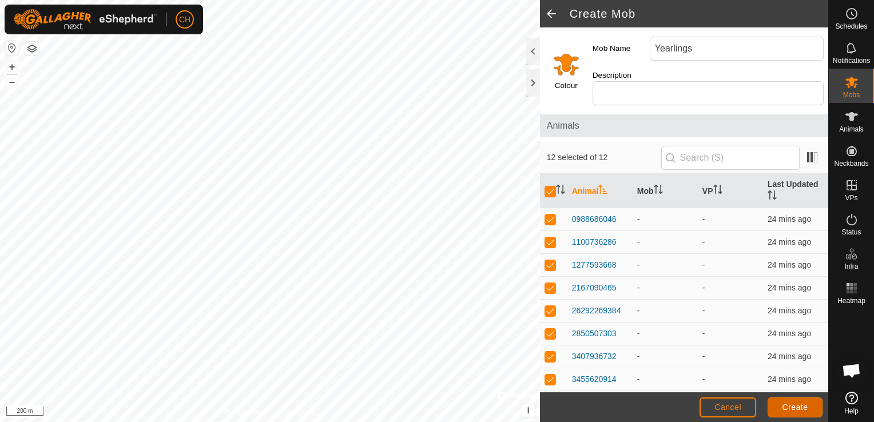
click at [787, 407] on span "Create" at bounding box center [796, 407] width 26 height 9
